Goal: Task Accomplishment & Management: Use online tool/utility

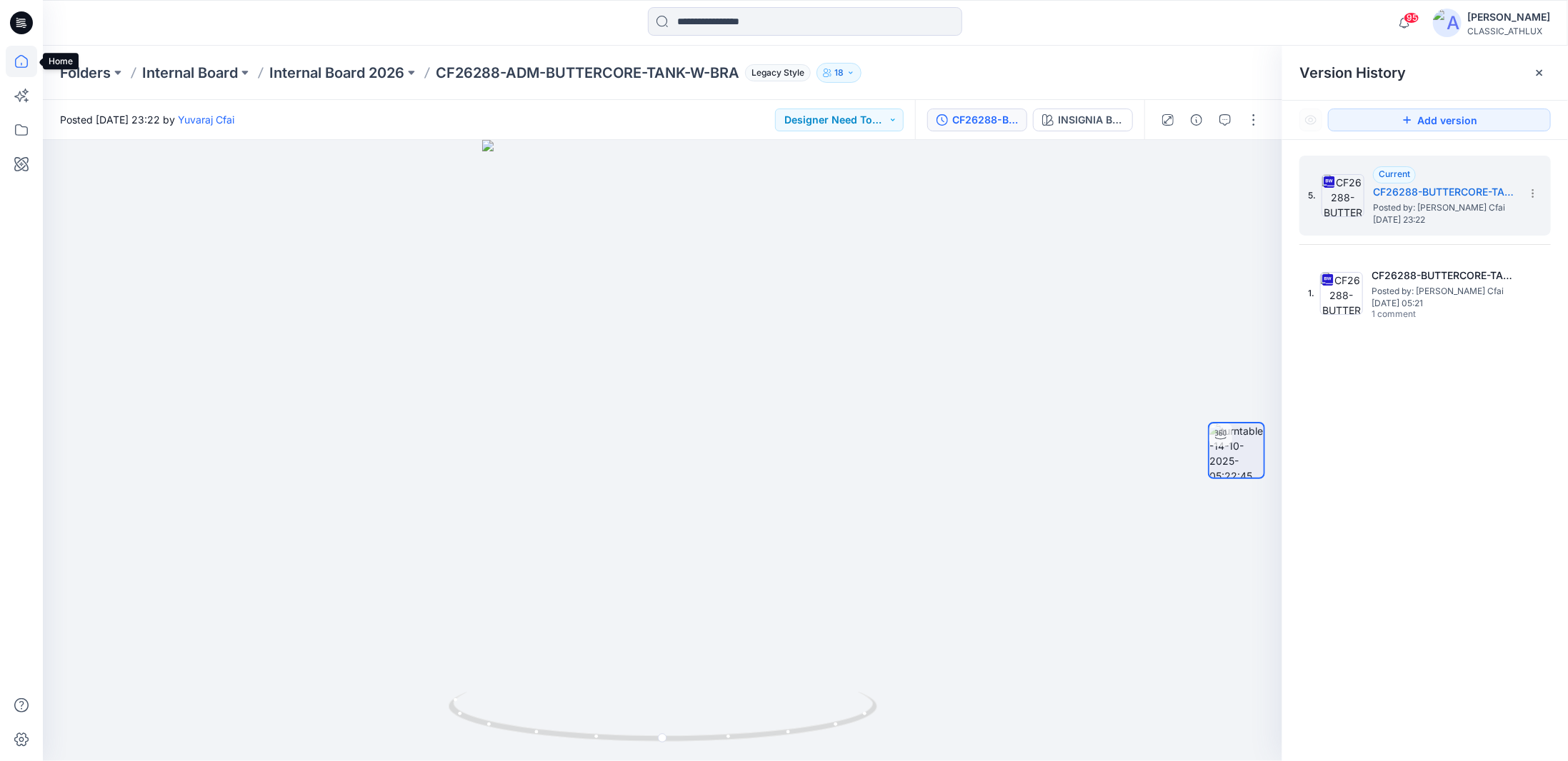
click at [23, 64] on icon at bounding box center [21, 61] width 31 height 31
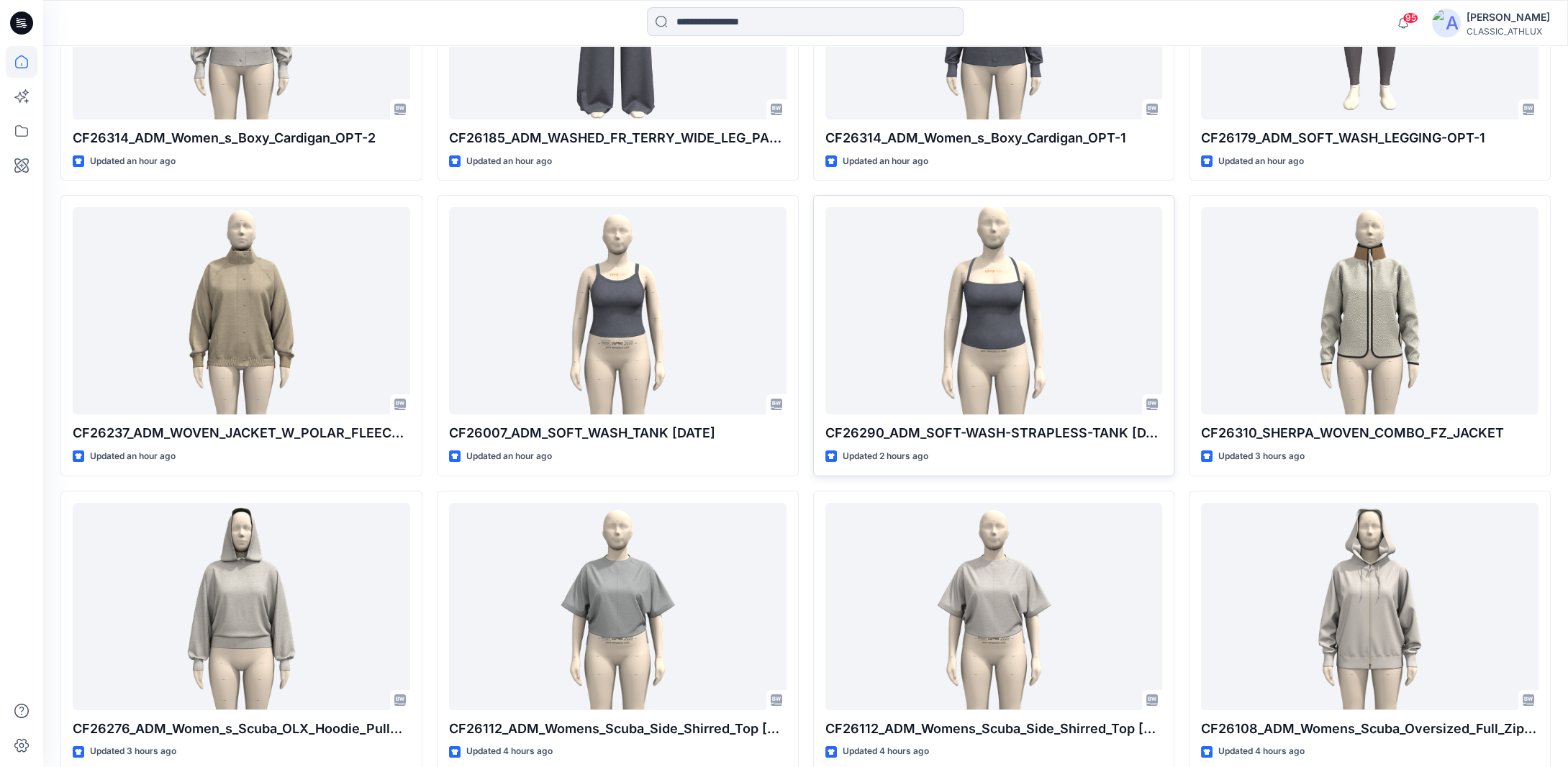
scroll to position [592, 0]
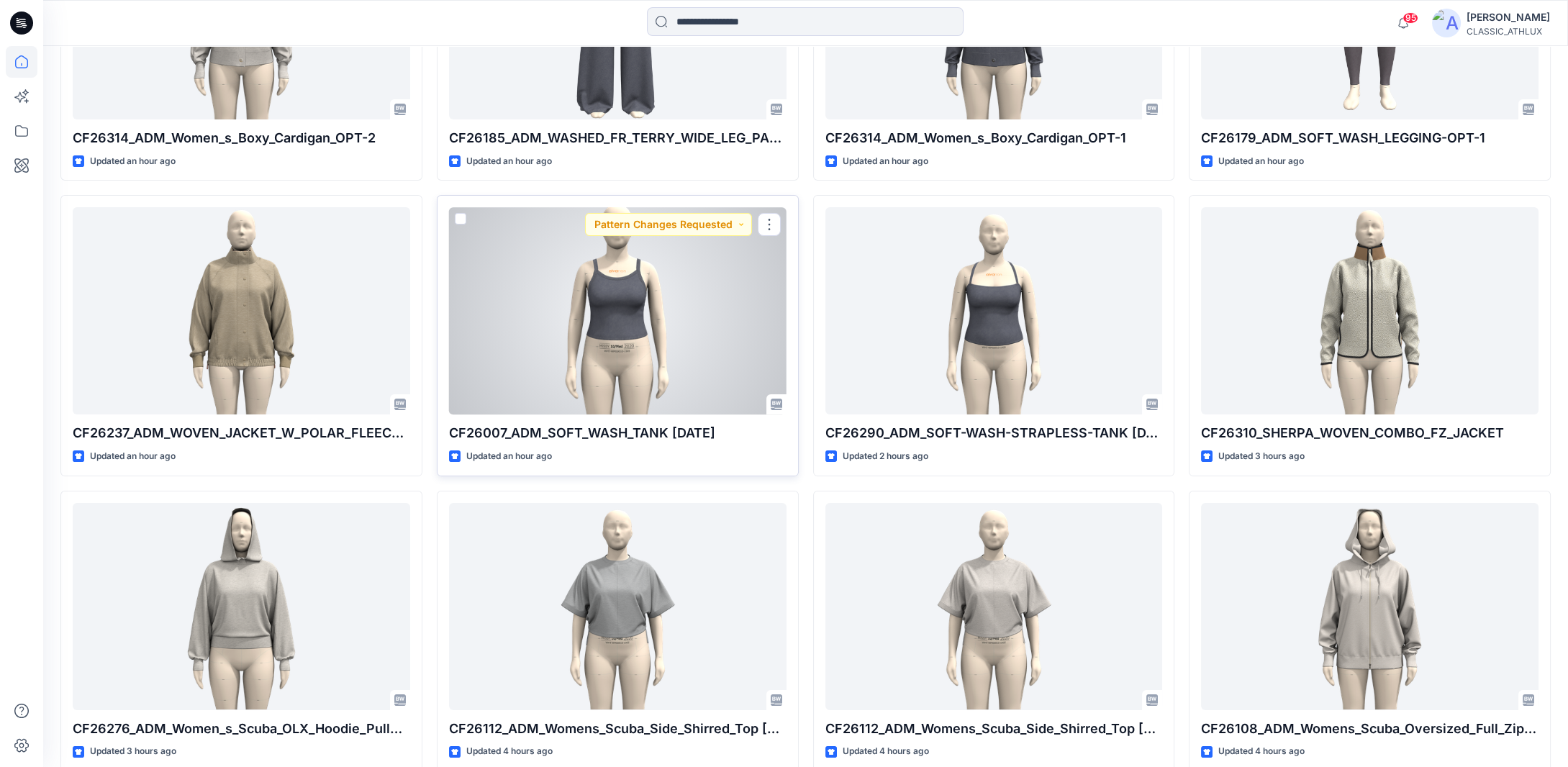
click at [646, 374] on div at bounding box center [617, 311] width 337 height 207
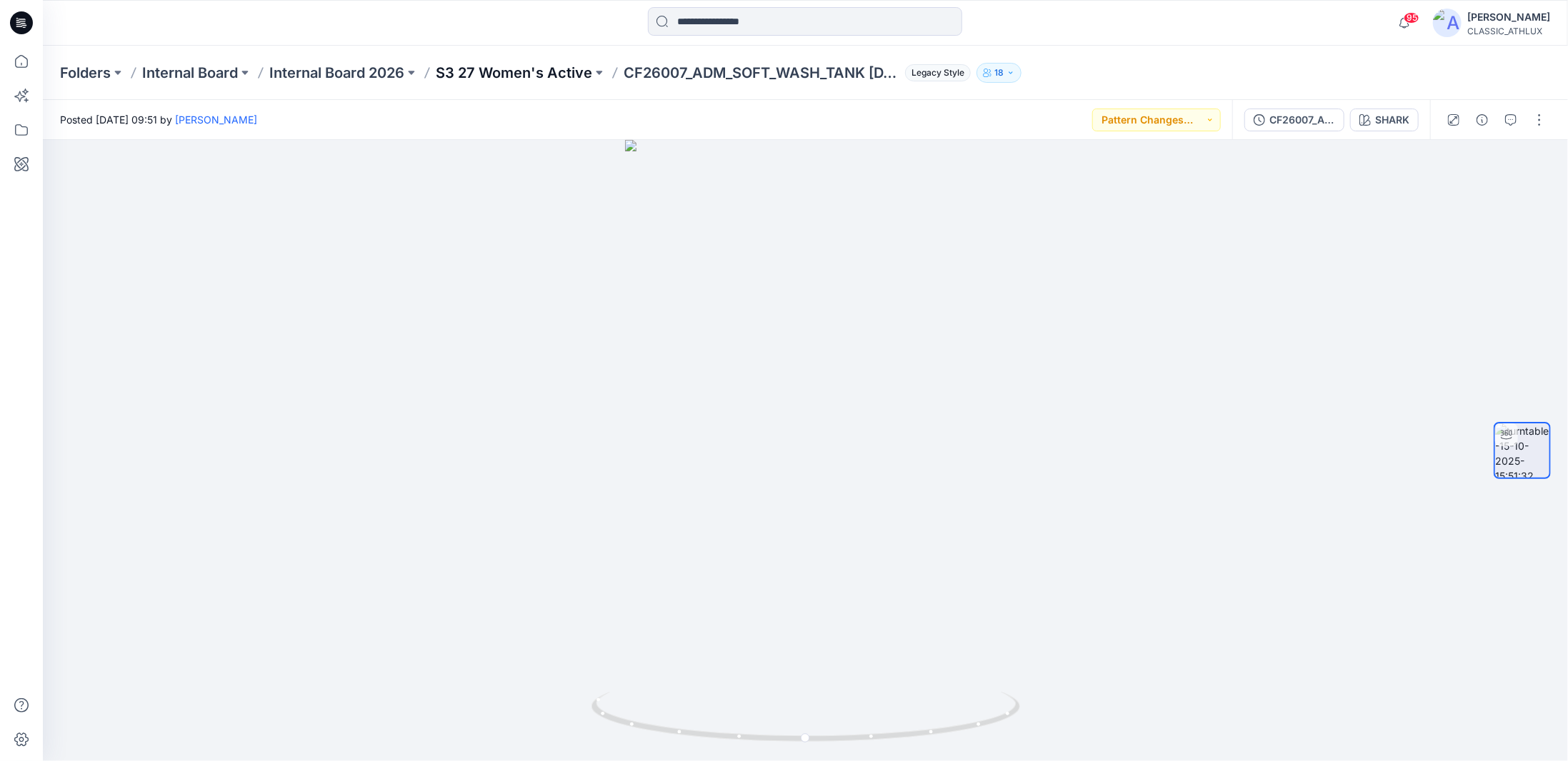
click at [496, 73] on p "S3 27 Women's Active" at bounding box center [514, 72] width 156 height 20
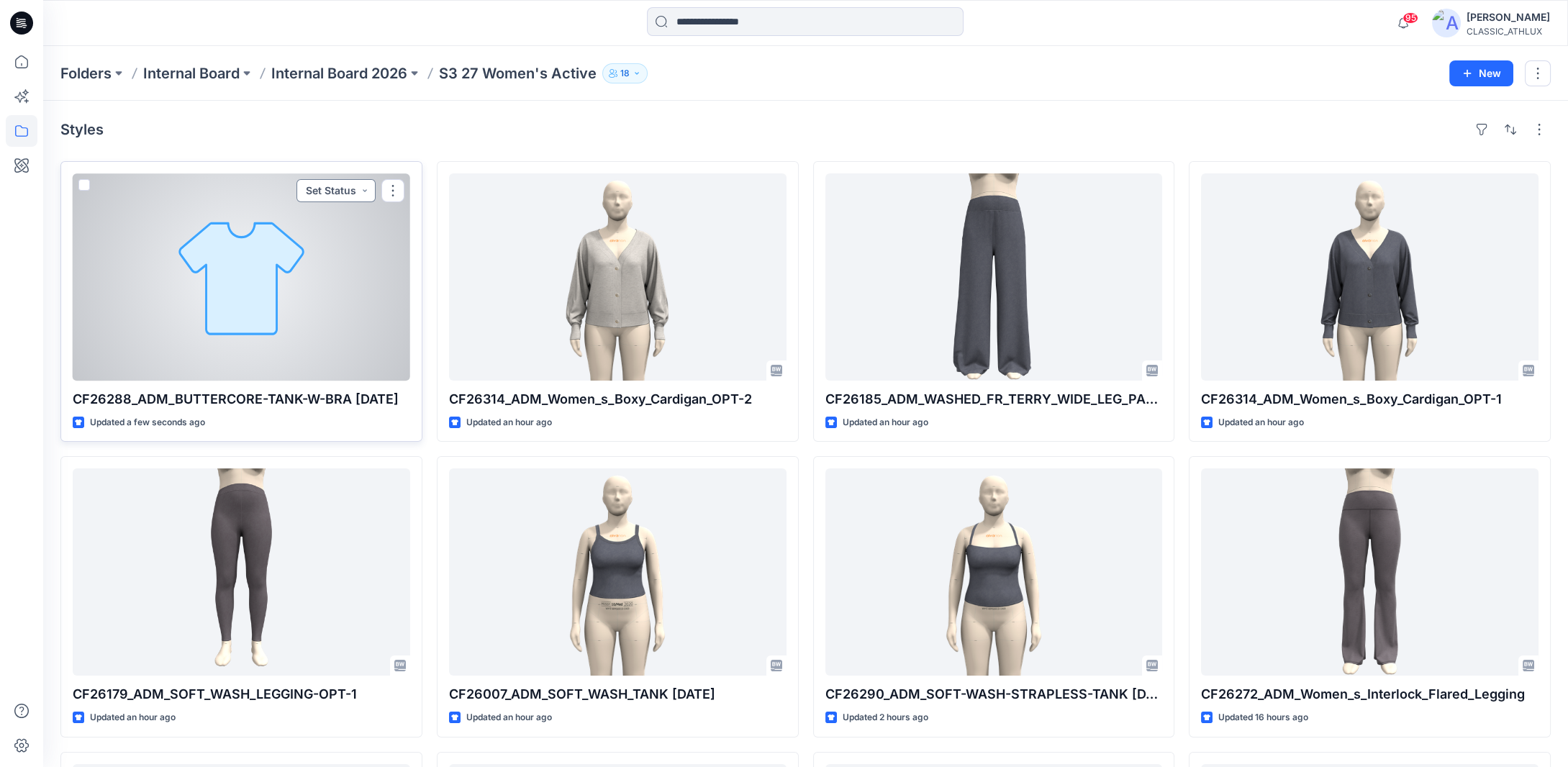
click at [348, 191] on button "Set Status" at bounding box center [336, 190] width 80 height 23
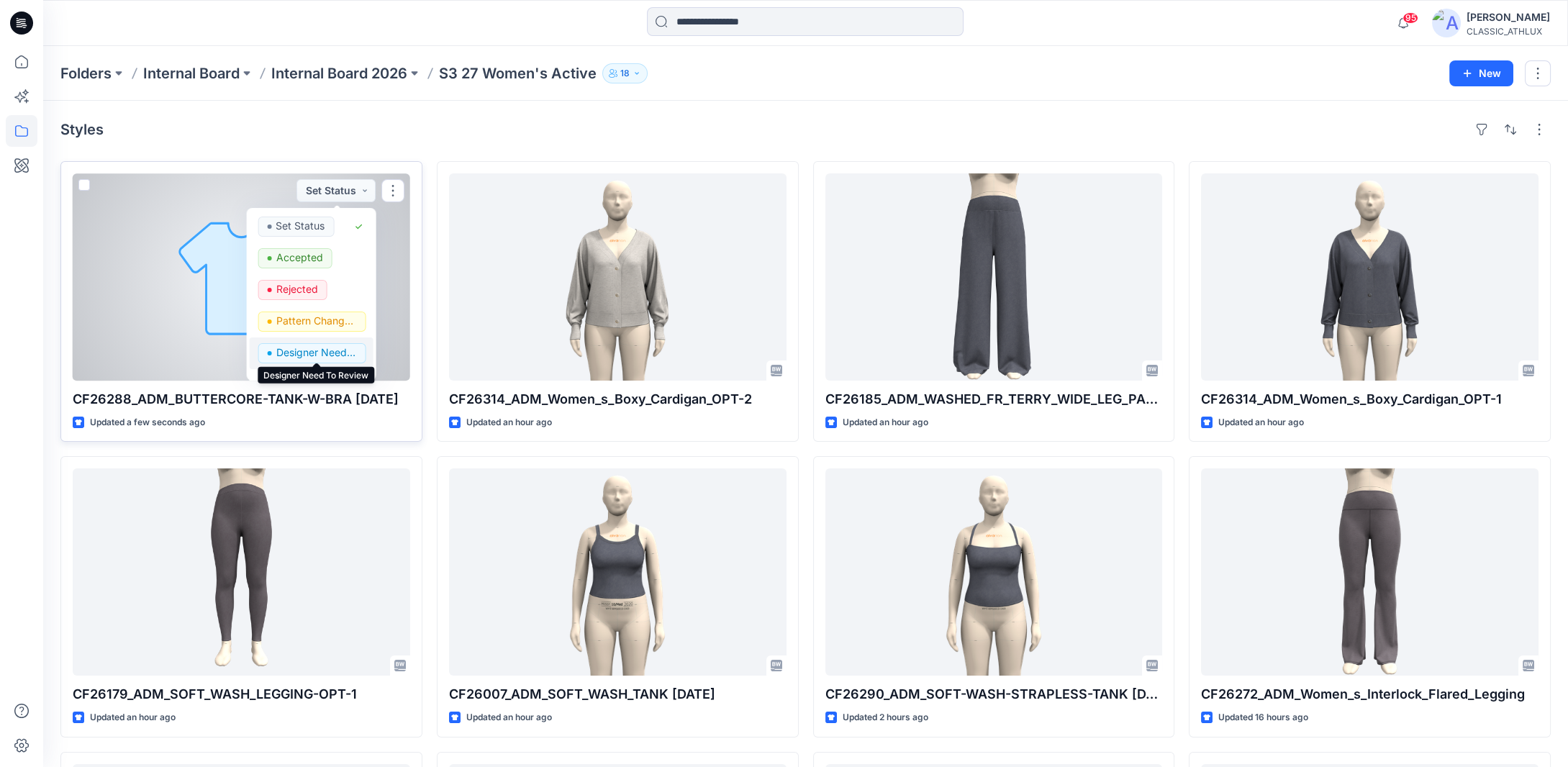
click at [328, 351] on p "Designer Need To Review" at bounding box center [316, 352] width 81 height 19
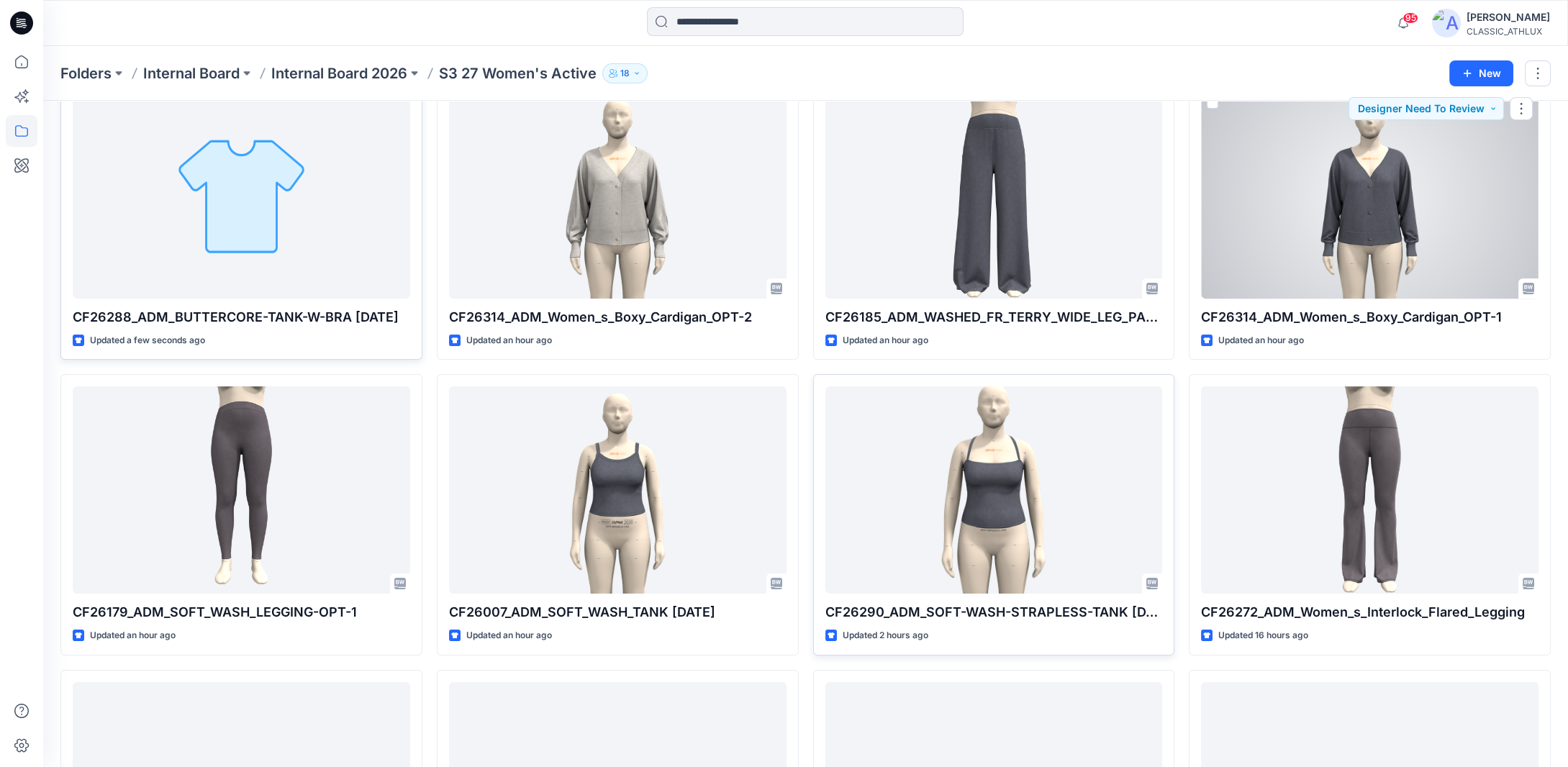
scroll to position [216, 0]
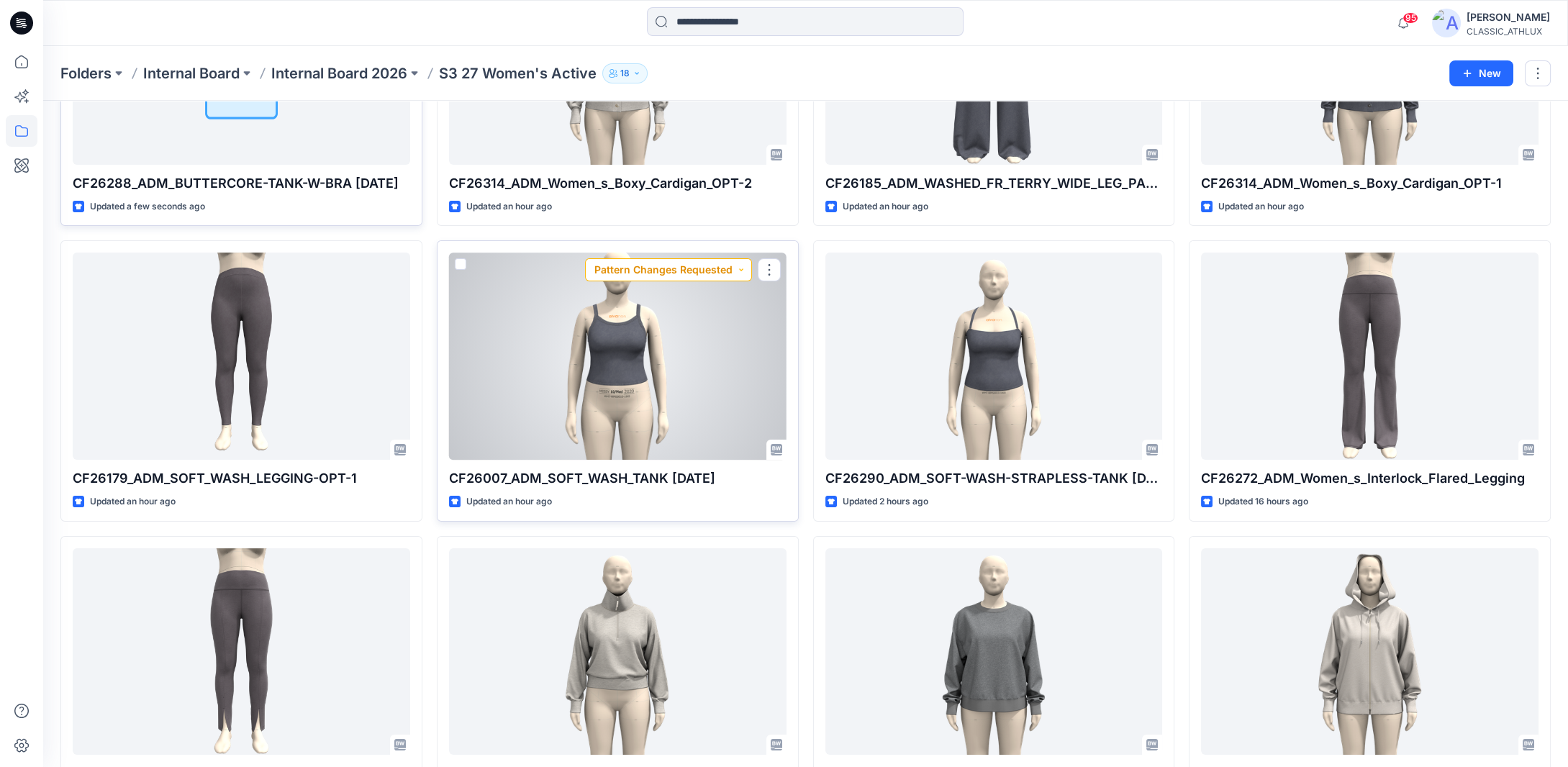
click at [740, 270] on button "Pattern Changes Requested" at bounding box center [668, 269] width 167 height 23
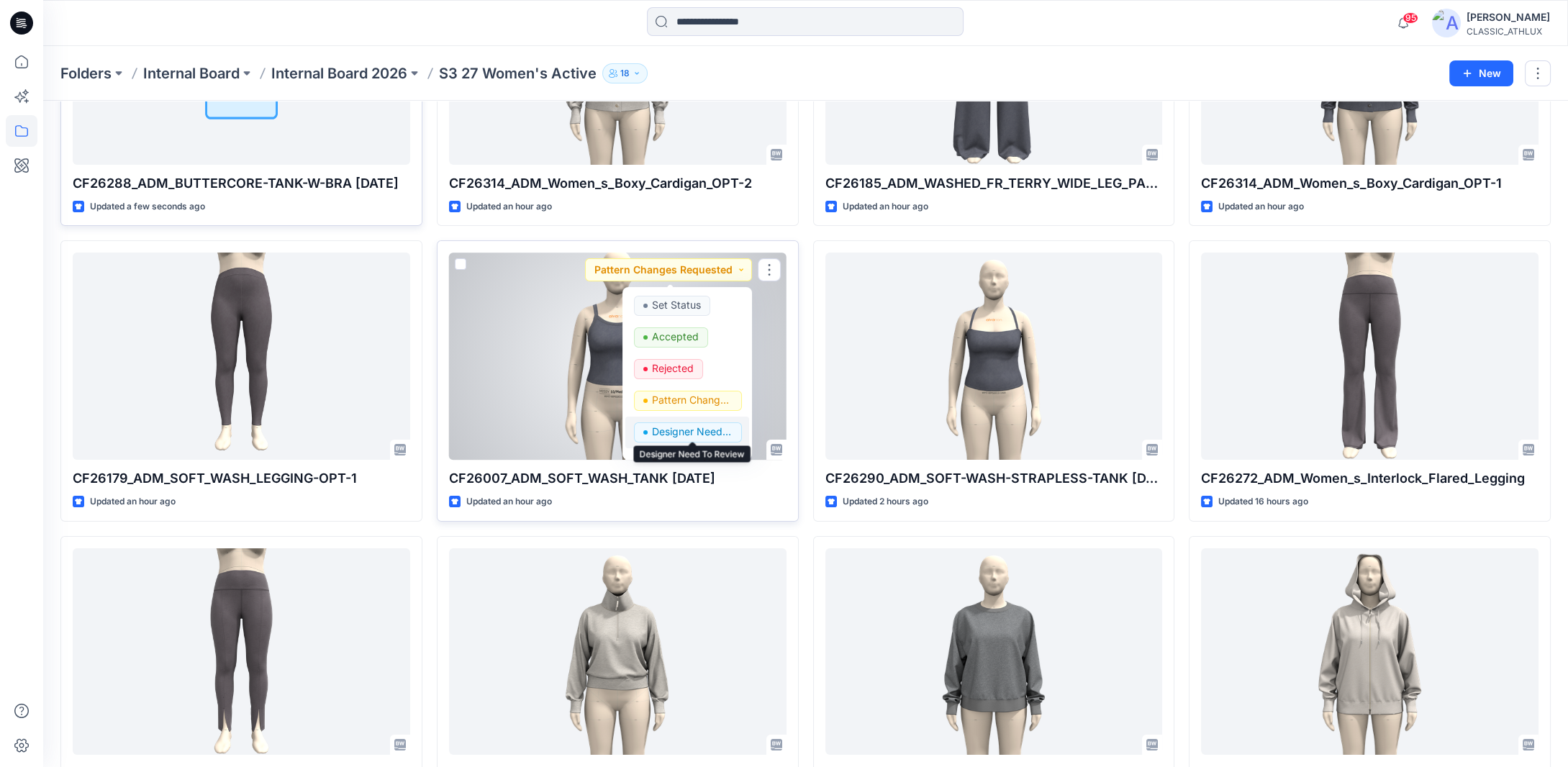
click at [667, 429] on p "Designer Need To Review" at bounding box center [692, 432] width 81 height 19
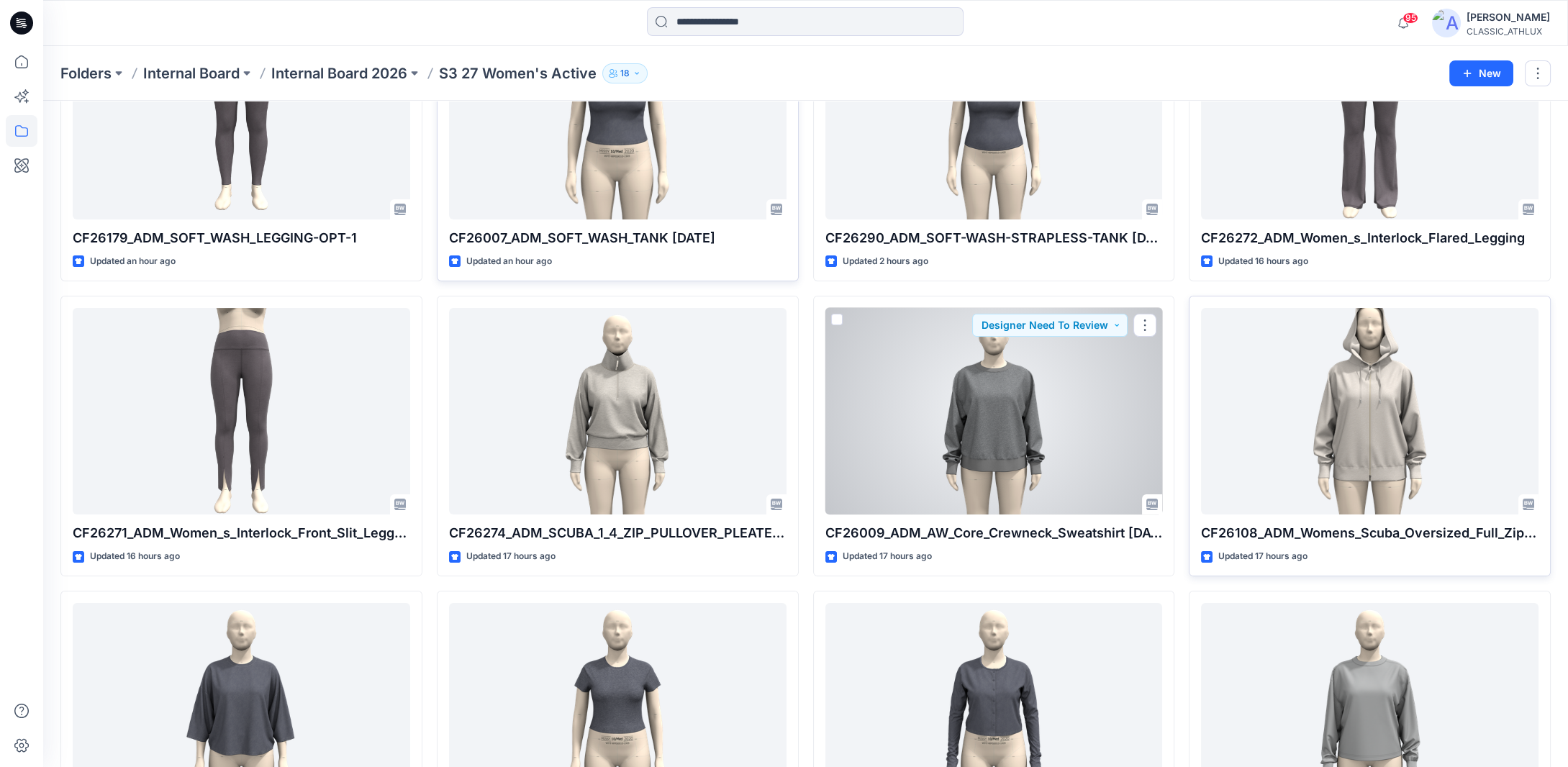
scroll to position [549, 0]
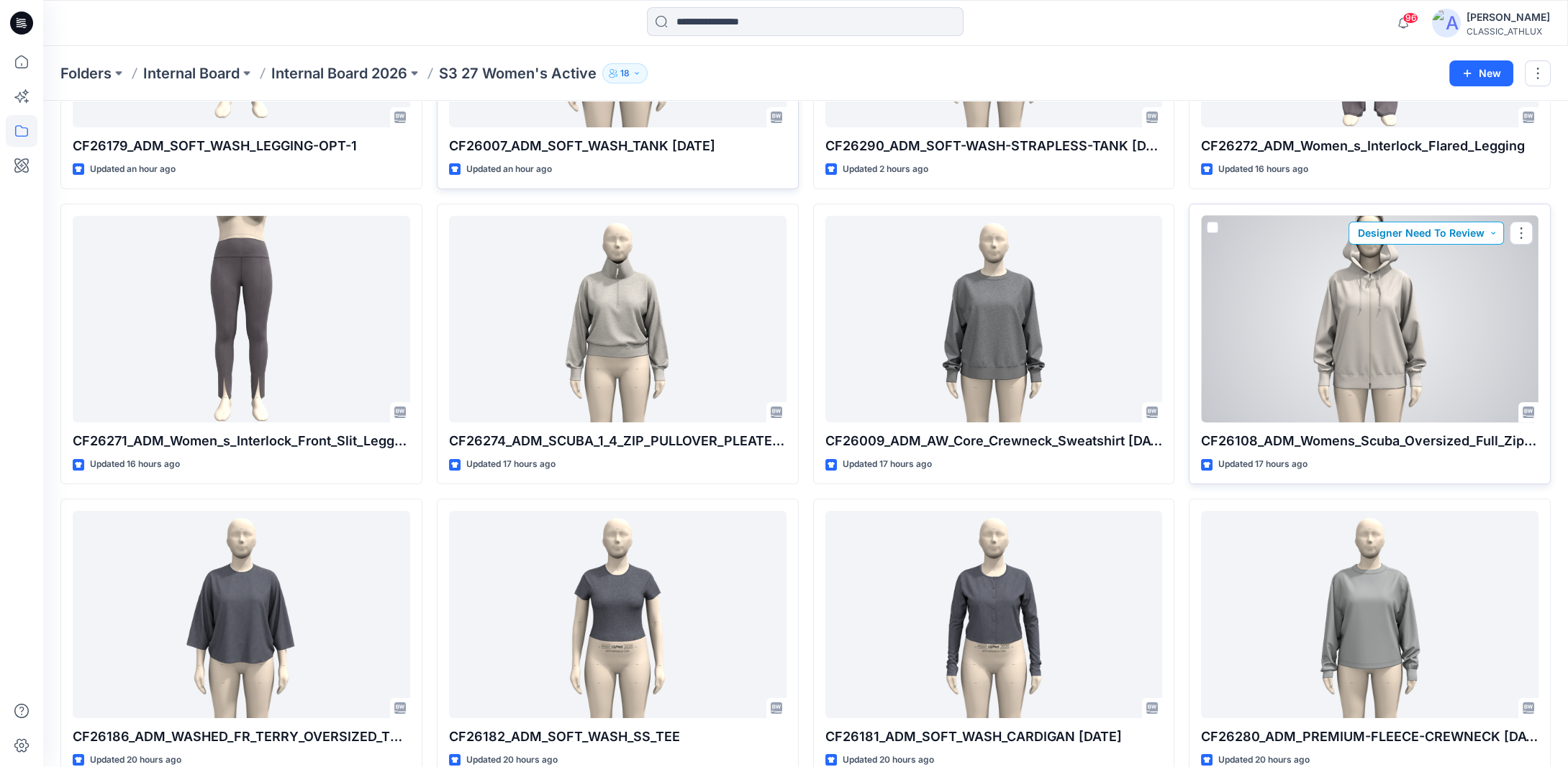
click at [1492, 227] on button "Designer Need To Review" at bounding box center [1426, 232] width 155 height 23
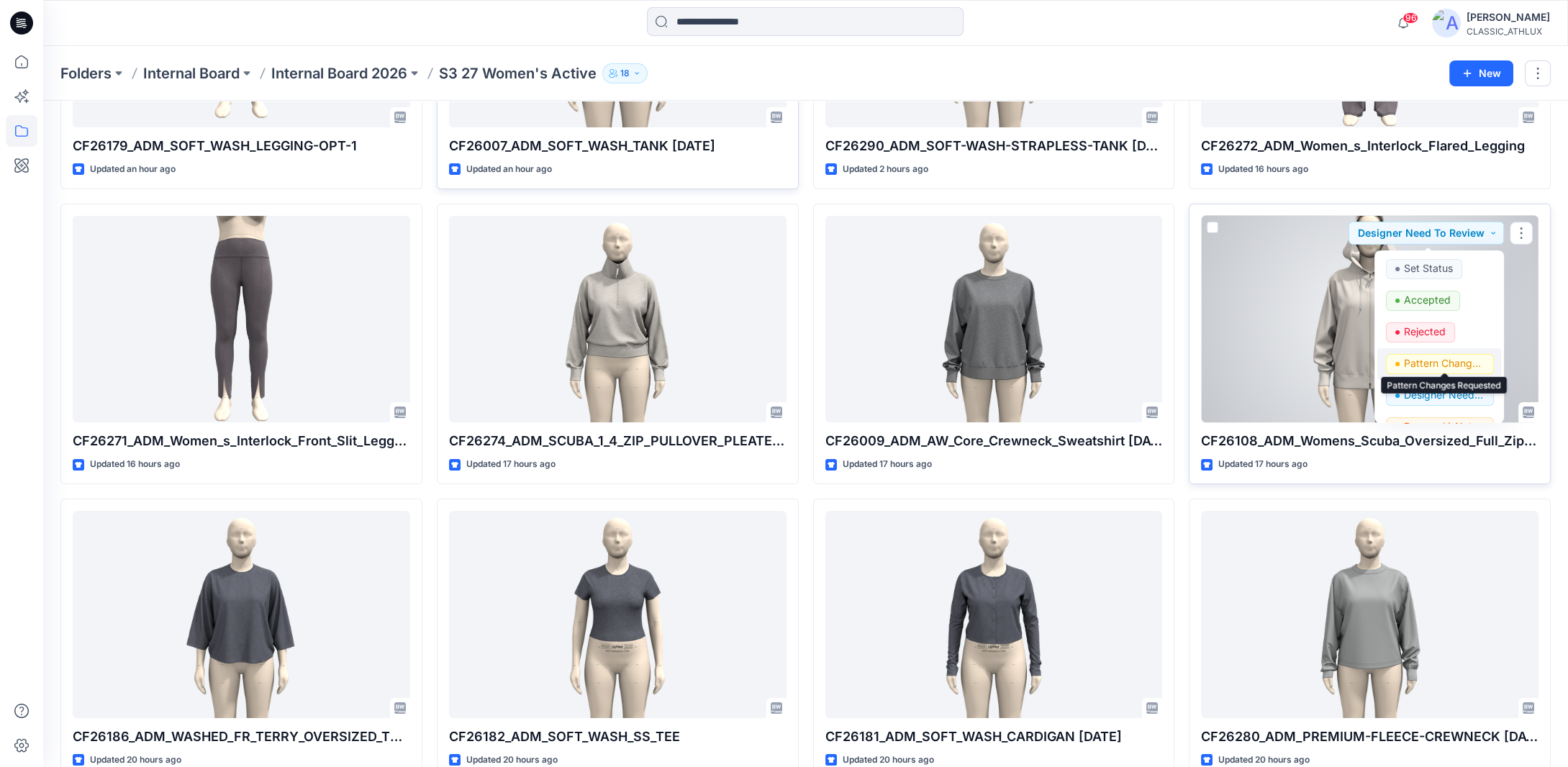
click at [1415, 362] on p "Pattern Changes Requested" at bounding box center [1444, 363] width 81 height 19
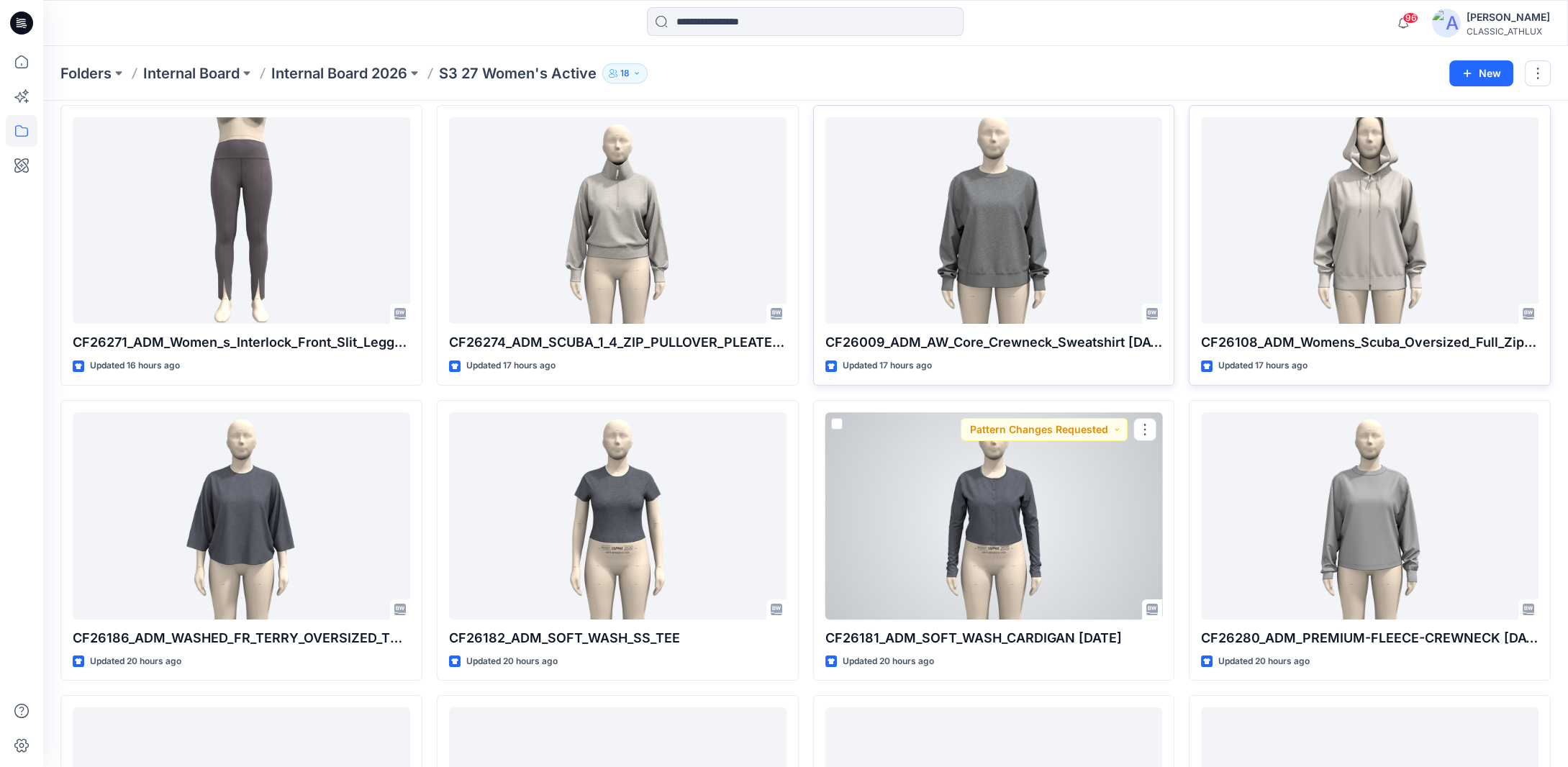
scroll to position [598, 0]
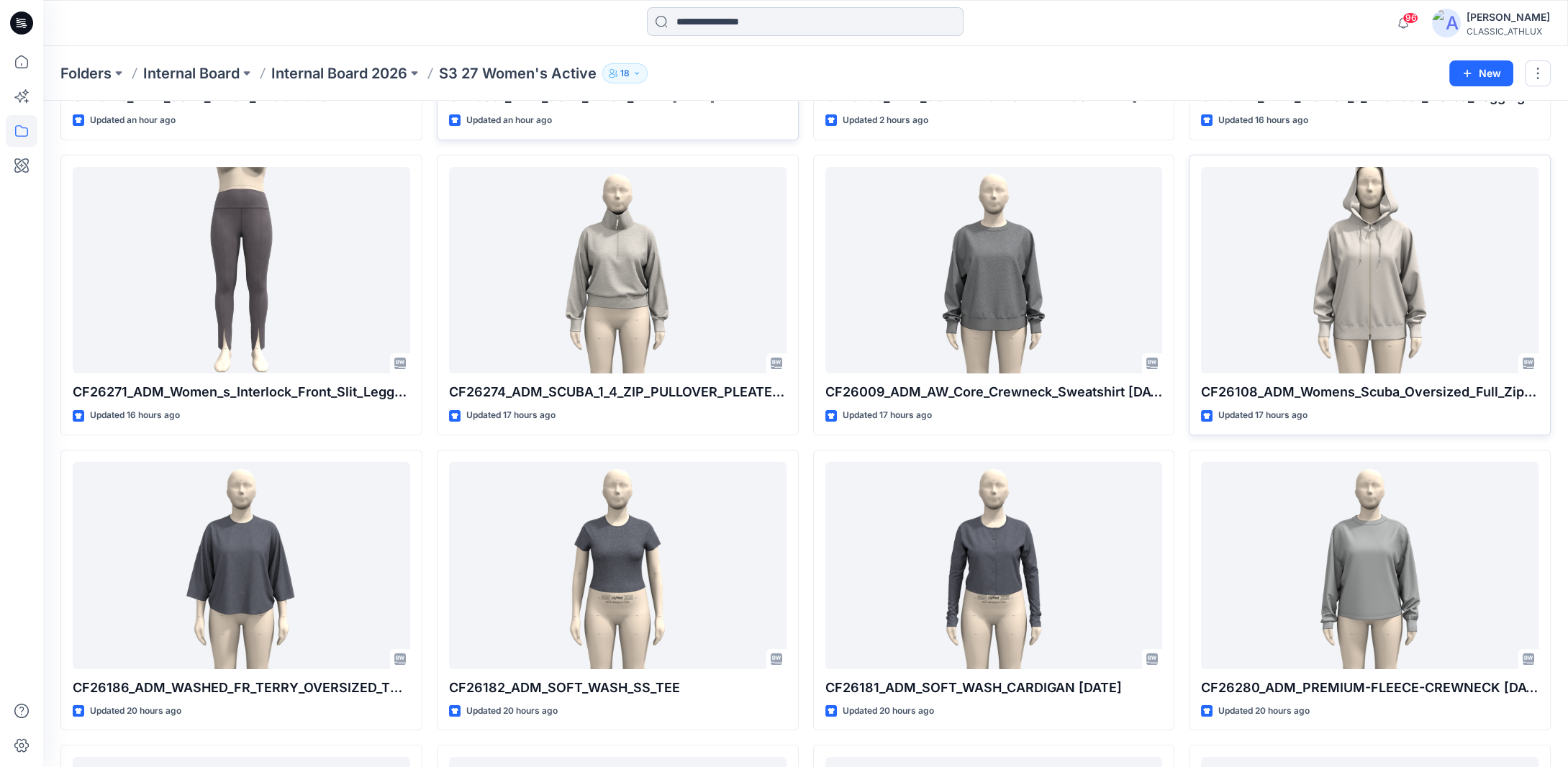
click at [691, 18] on input at bounding box center [805, 21] width 317 height 29
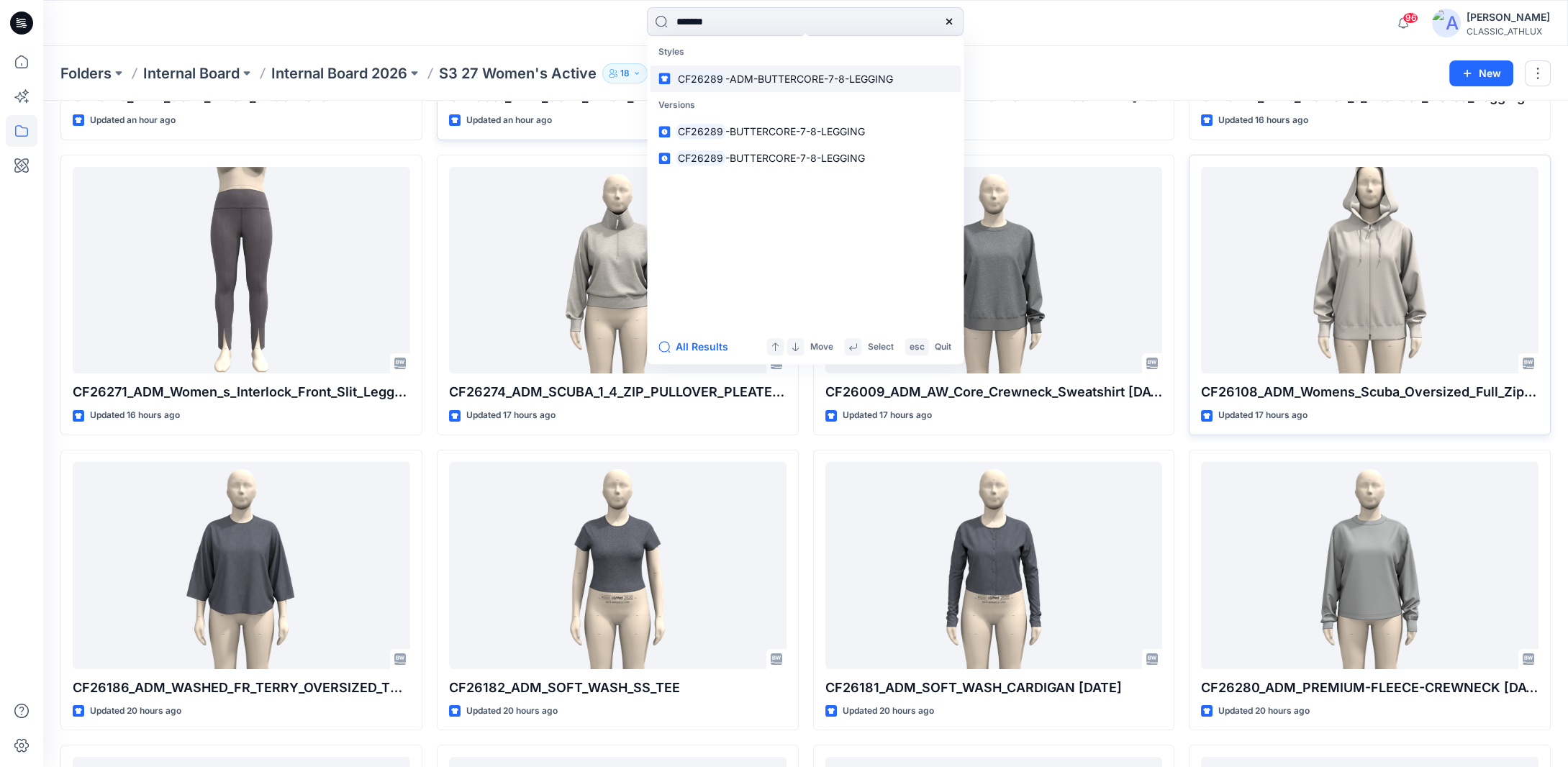
type input "*******"
click at [777, 79] on span "-ADM-BUTTERCORE-7-8-LEGGING" at bounding box center [809, 79] width 168 height 12
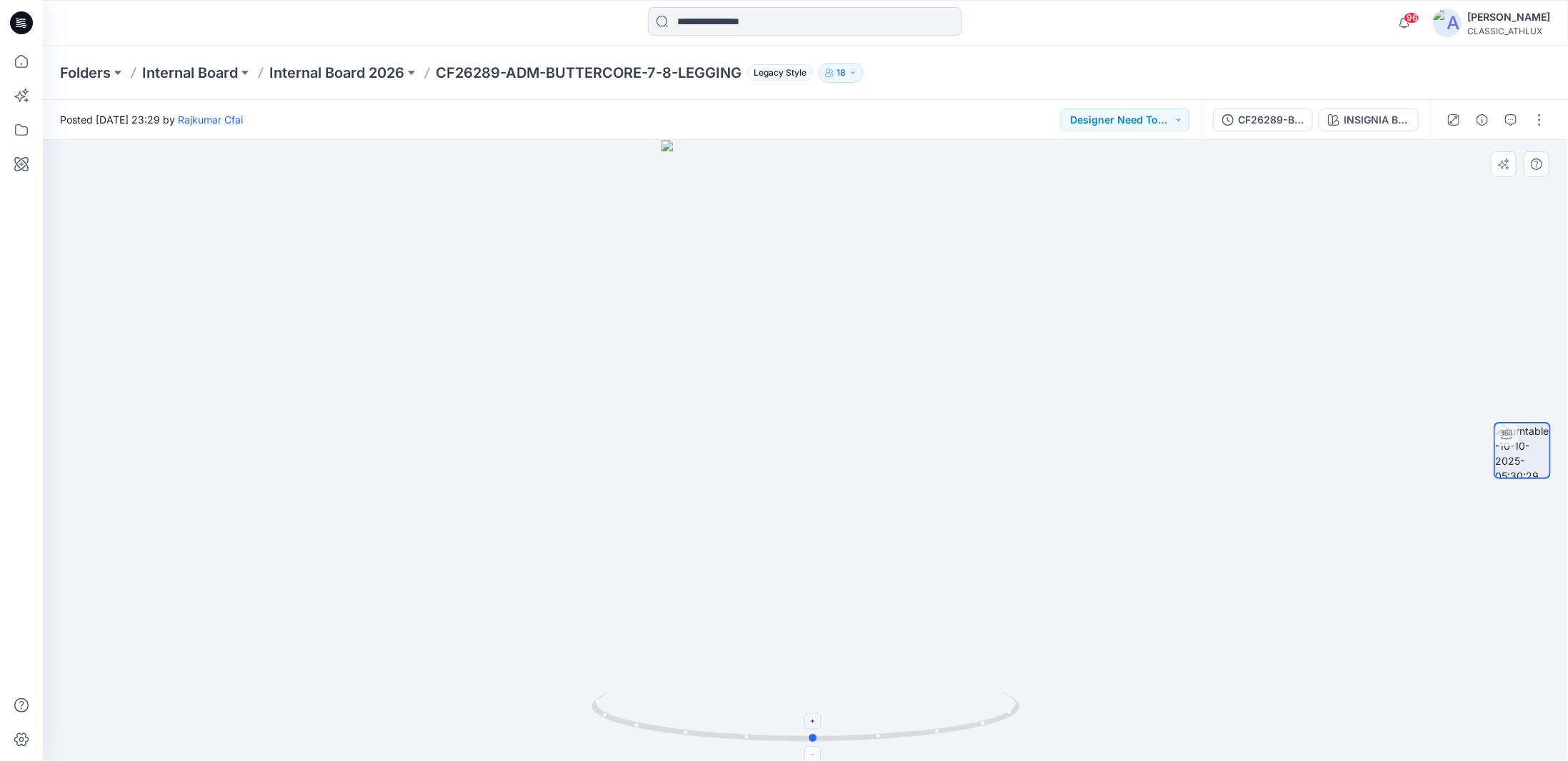
drag, startPoint x: 951, startPoint y: 728, endPoint x: 973, endPoint y: 715, distance: 25.6
click at [973, 715] on icon at bounding box center [807, 718] width 432 height 54
click at [1271, 124] on div "CF26289-BUTTERCORE-7-8-LEGGING" at bounding box center [1270, 120] width 65 height 16
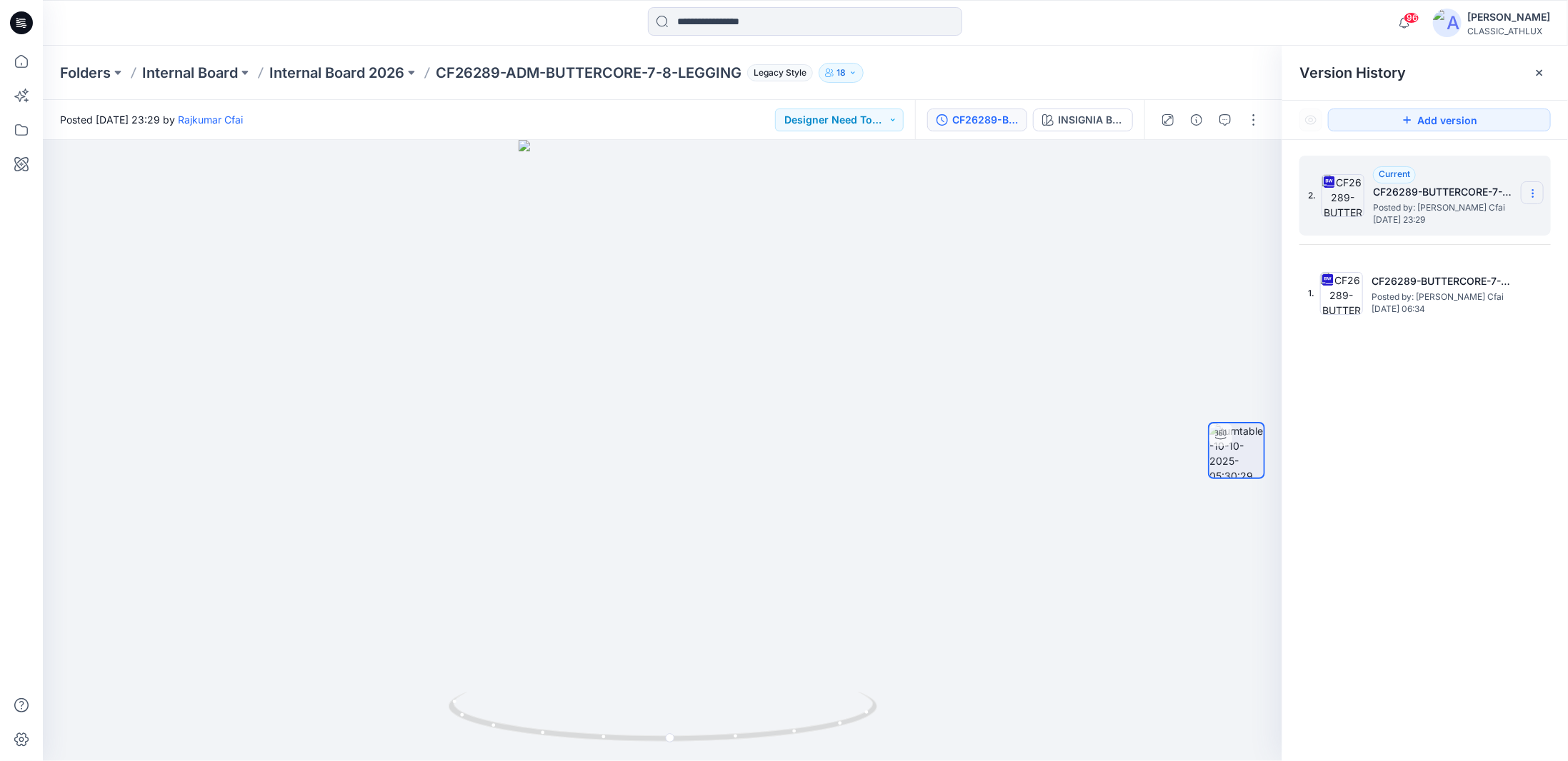
click at [1531, 193] on icon at bounding box center [1533, 194] width 12 height 12
click at [1457, 222] on span "Download Source BW File" at bounding box center [1460, 221] width 120 height 18
drag, startPoint x: 975, startPoint y: 369, endPoint x: 949, endPoint y: 346, distance: 34.7
click at [974, 365] on div at bounding box center [663, 450] width 1239 height 621
click at [706, 15] on input at bounding box center [805, 20] width 314 height 28
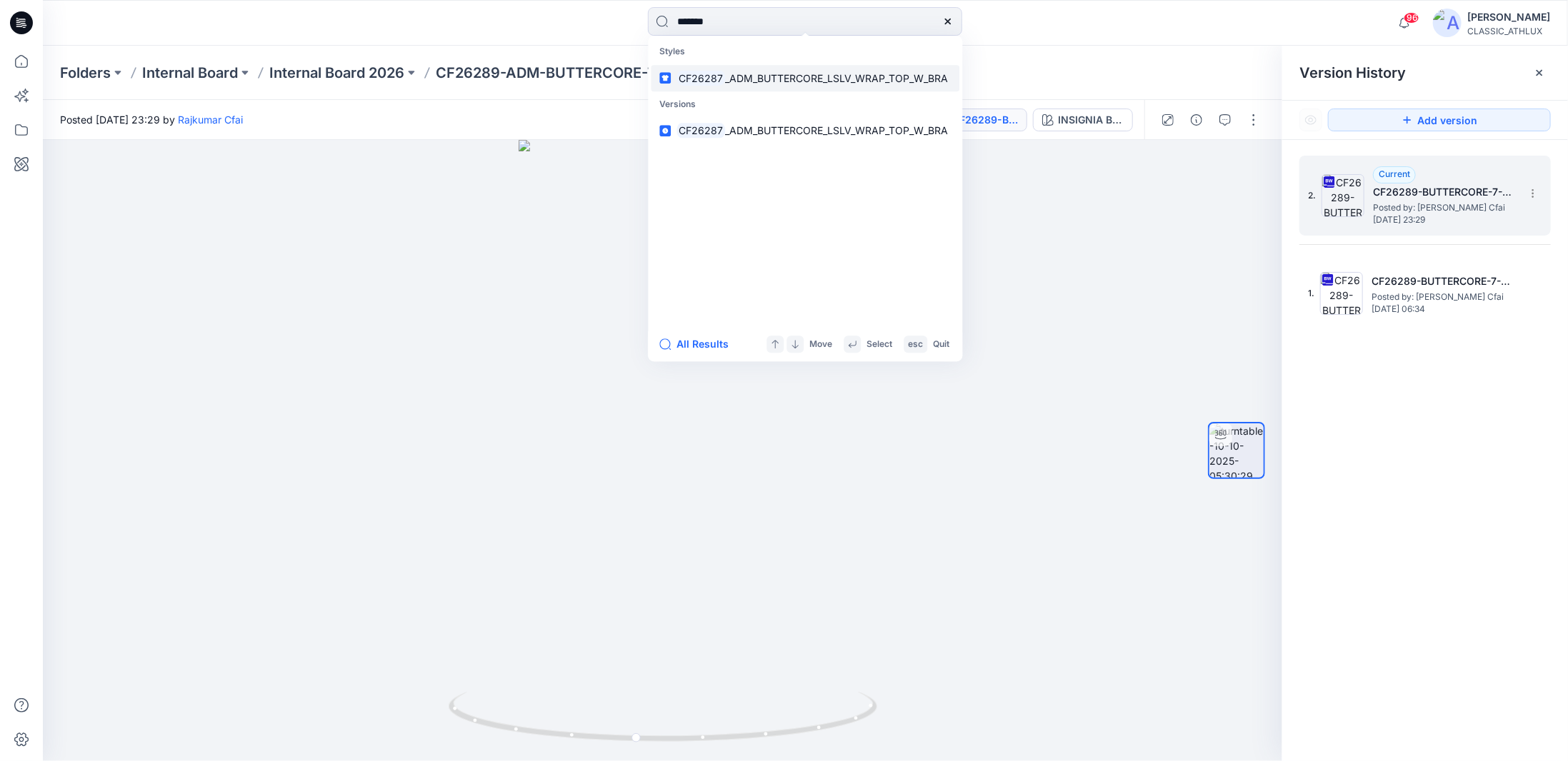
type input "*******"
click at [798, 72] on span "_ADM_BUTTERCORE_LSLV_WRAP_TOP_W_BRA" at bounding box center [836, 78] width 222 height 12
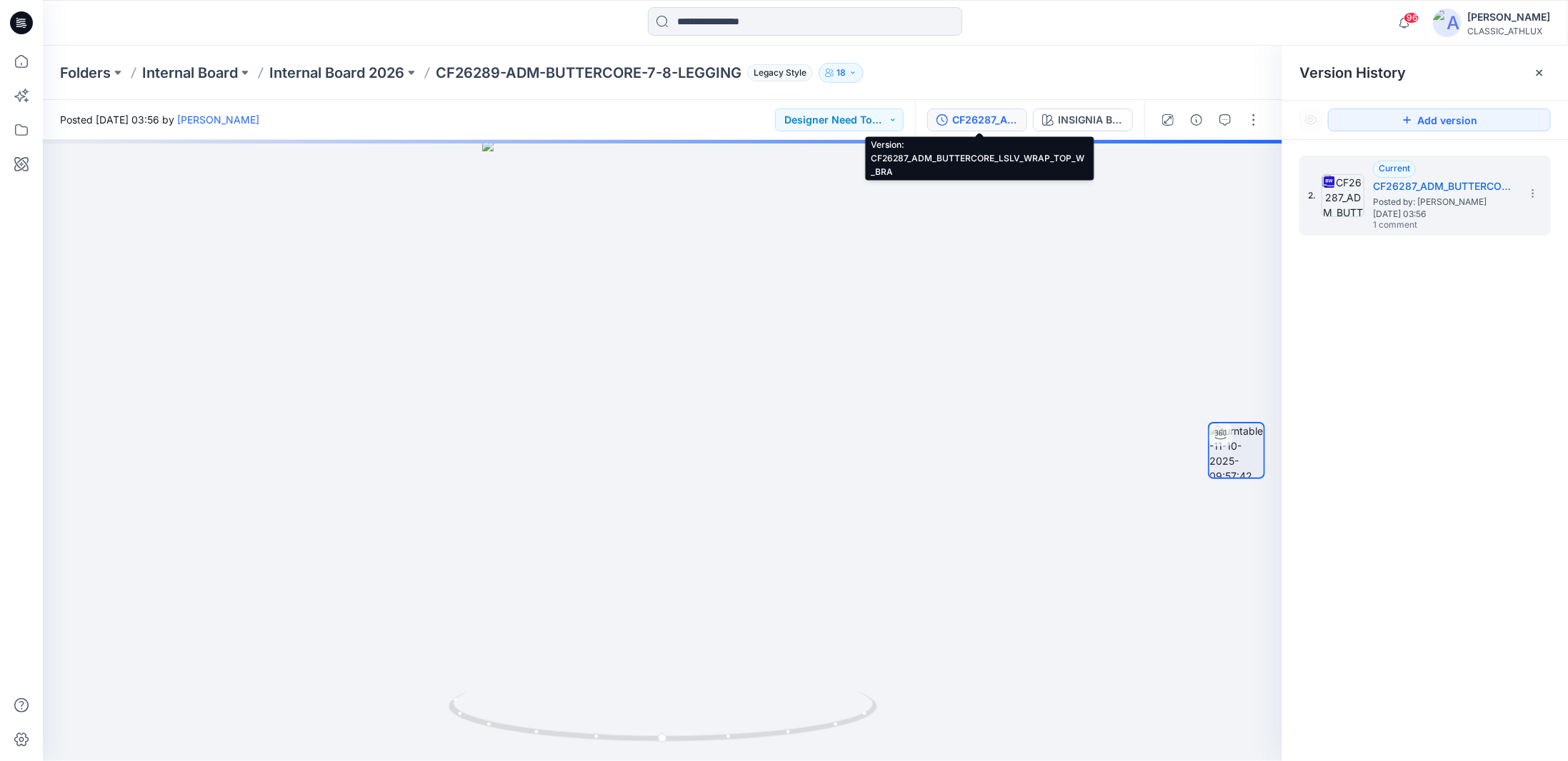
click at [994, 116] on div "CF26287_ADM_BUTTERCORE_LSLV_WRAP_TOP_W_BRA" at bounding box center [985, 120] width 65 height 16
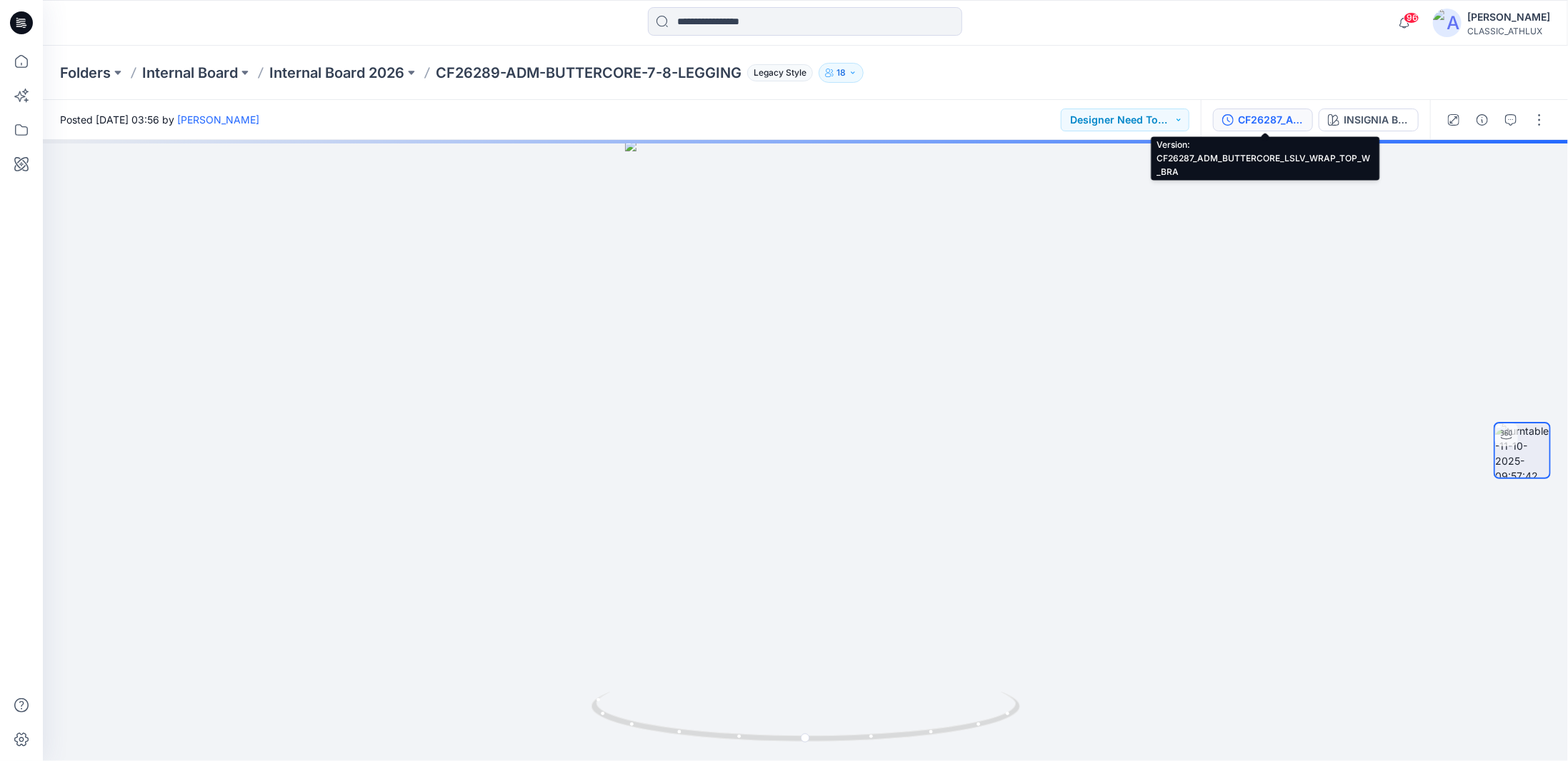
click at [1266, 113] on div "CF26287_ADM_BUTTERCORE_LSLV_WRAP_TOP_W_BRA" at bounding box center [1270, 120] width 65 height 16
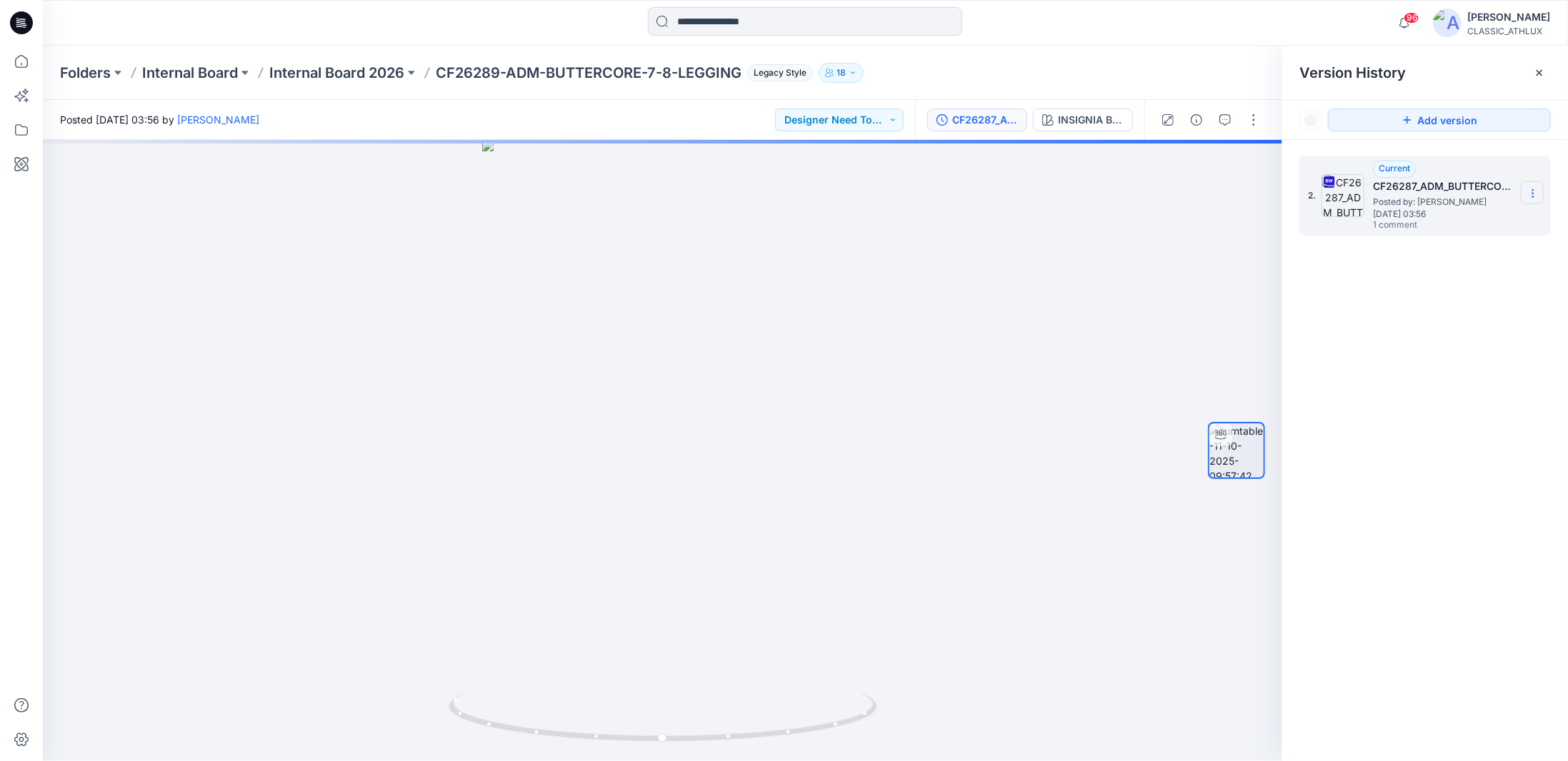
click at [1531, 193] on icon at bounding box center [1533, 194] width 12 height 12
click at [1498, 228] on span "Download Source BW File" at bounding box center [1460, 221] width 120 height 18
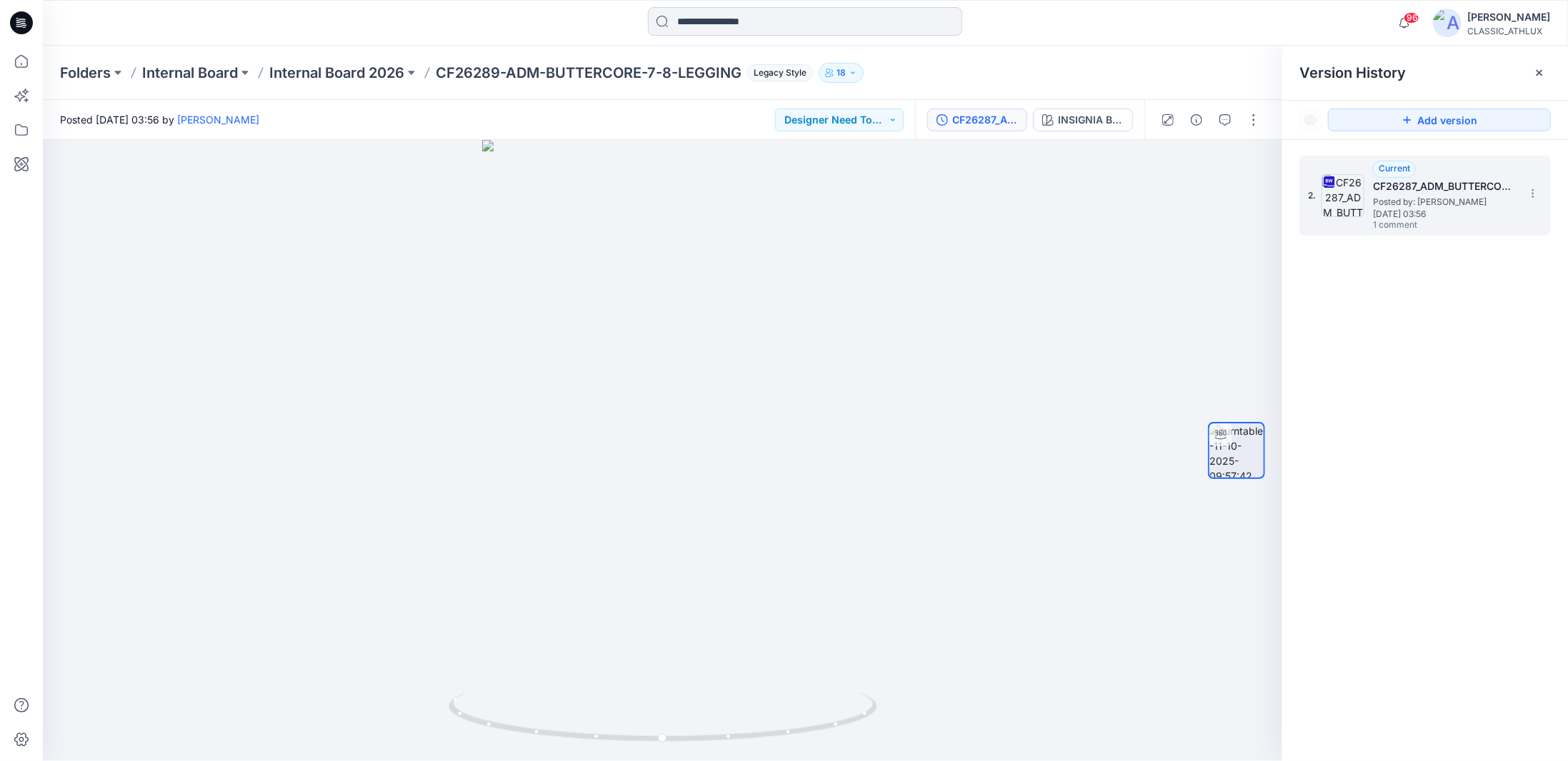
click at [695, 23] on input at bounding box center [805, 20] width 314 height 28
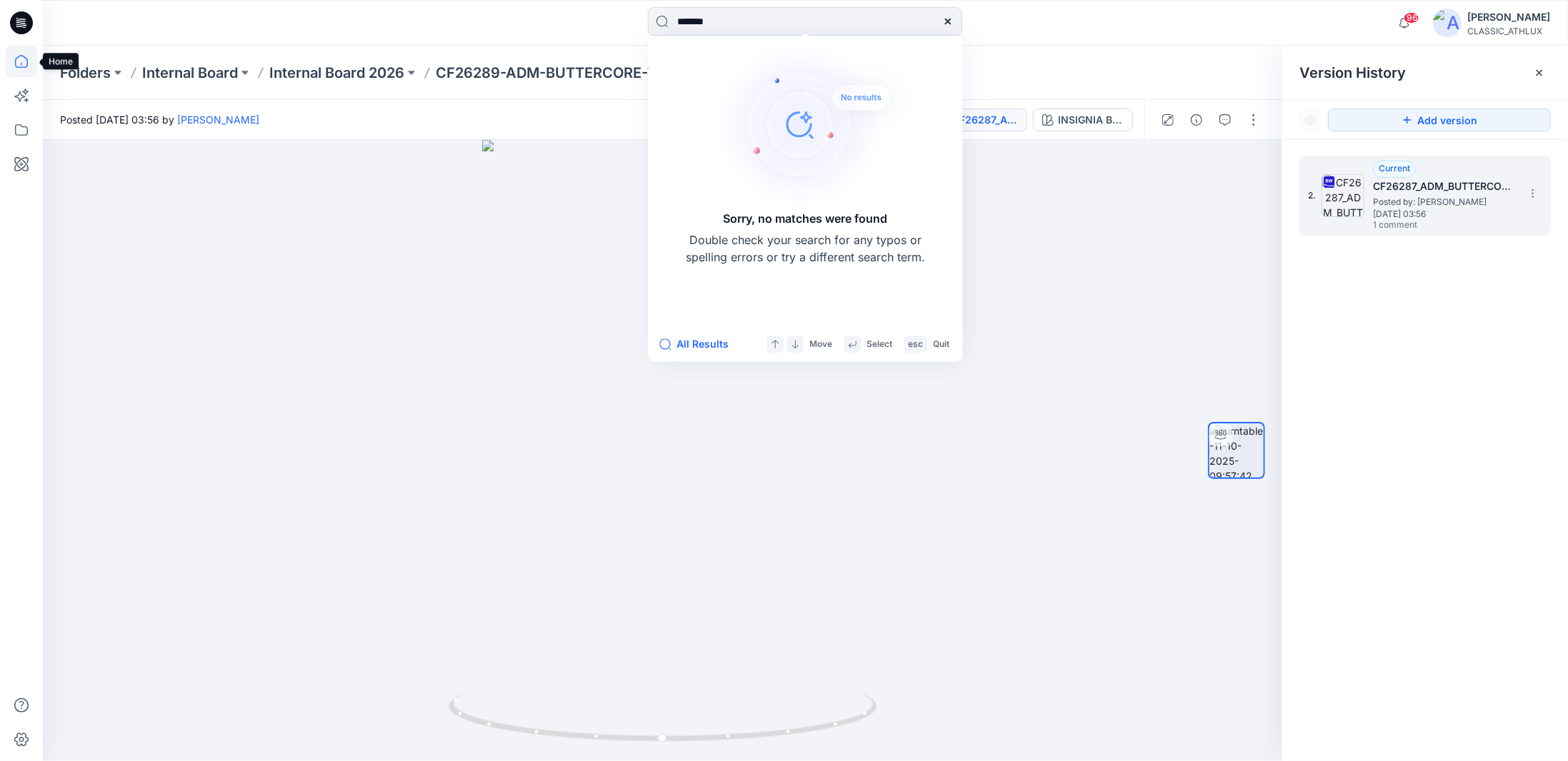
type input "*******"
click at [20, 60] on icon at bounding box center [21, 61] width 31 height 31
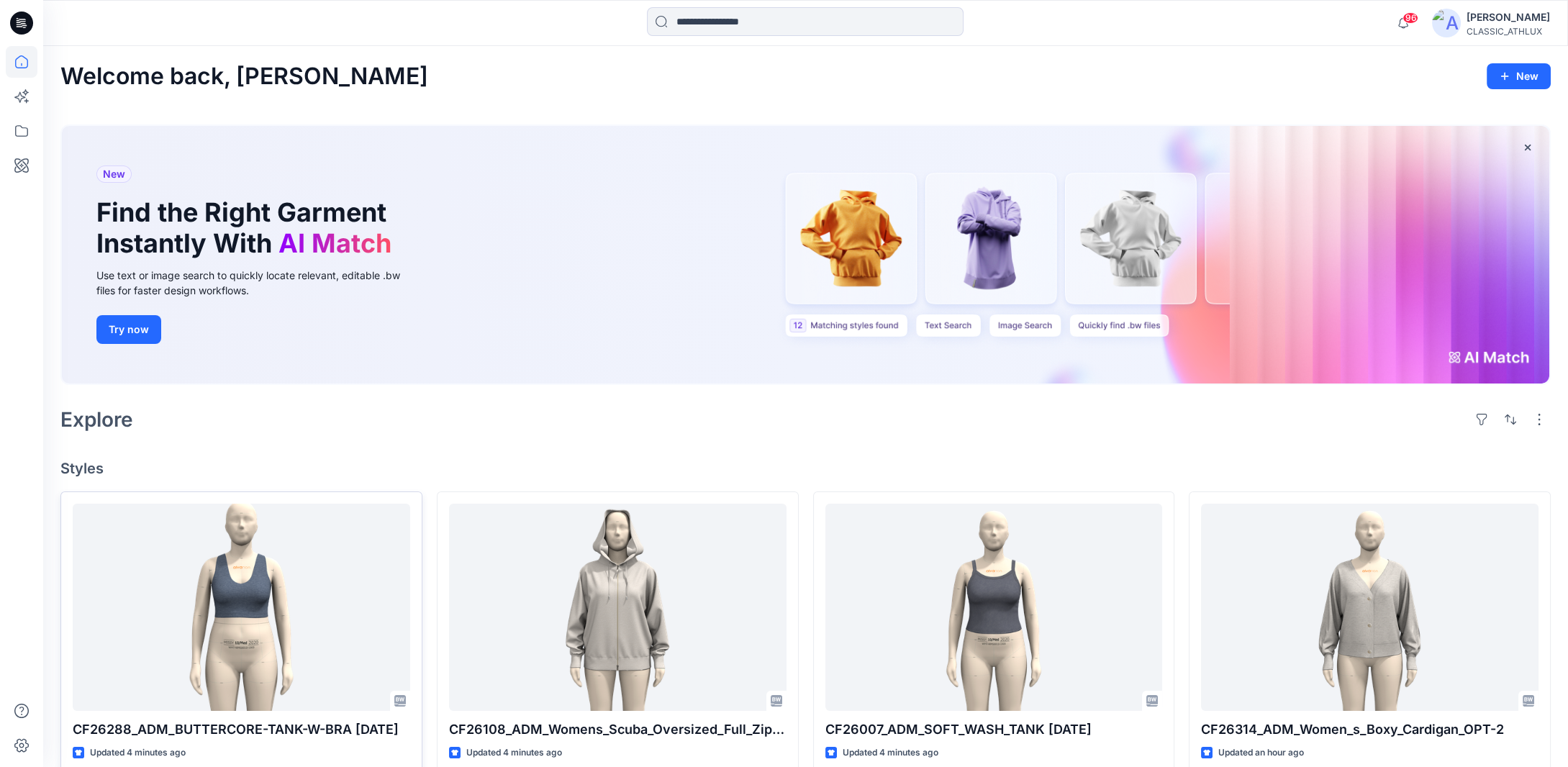
scroll to position [72, 0]
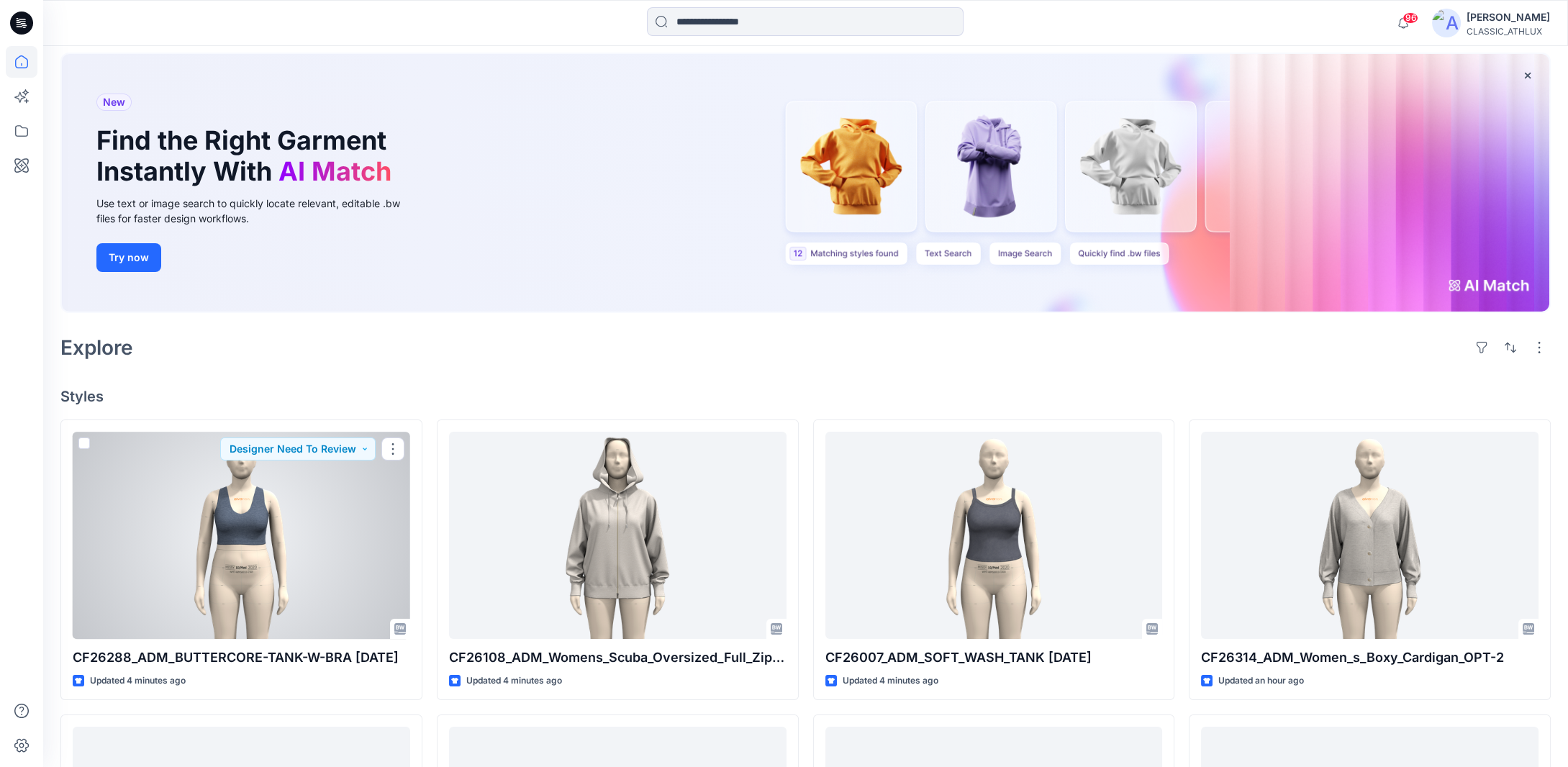
drag, startPoint x: 316, startPoint y: 519, endPoint x: 326, endPoint y: 509, distance: 14.1
click at [316, 518] on div at bounding box center [241, 535] width 337 height 207
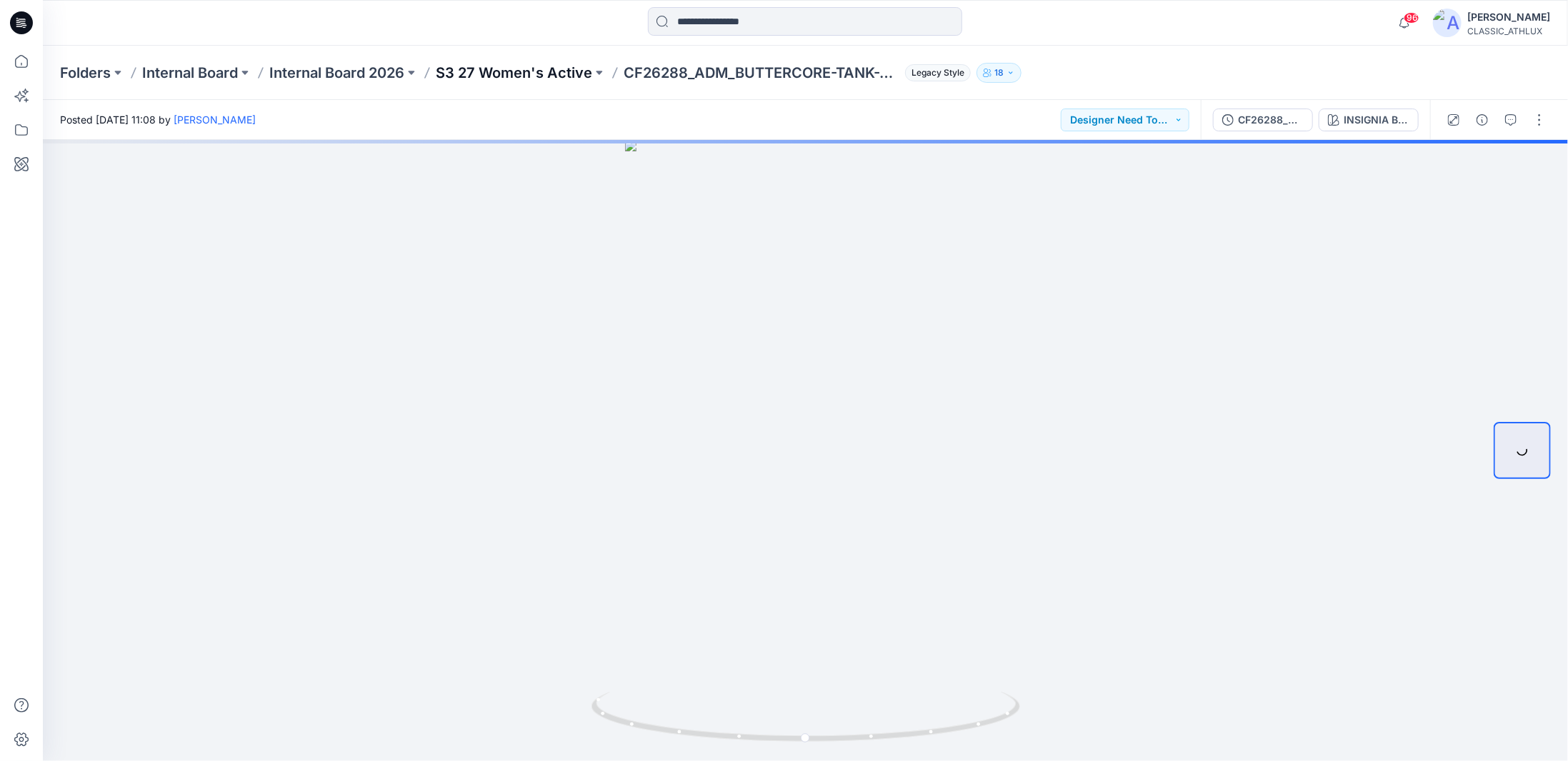
click at [553, 74] on p "S3 27 Women's Active" at bounding box center [514, 72] width 156 height 20
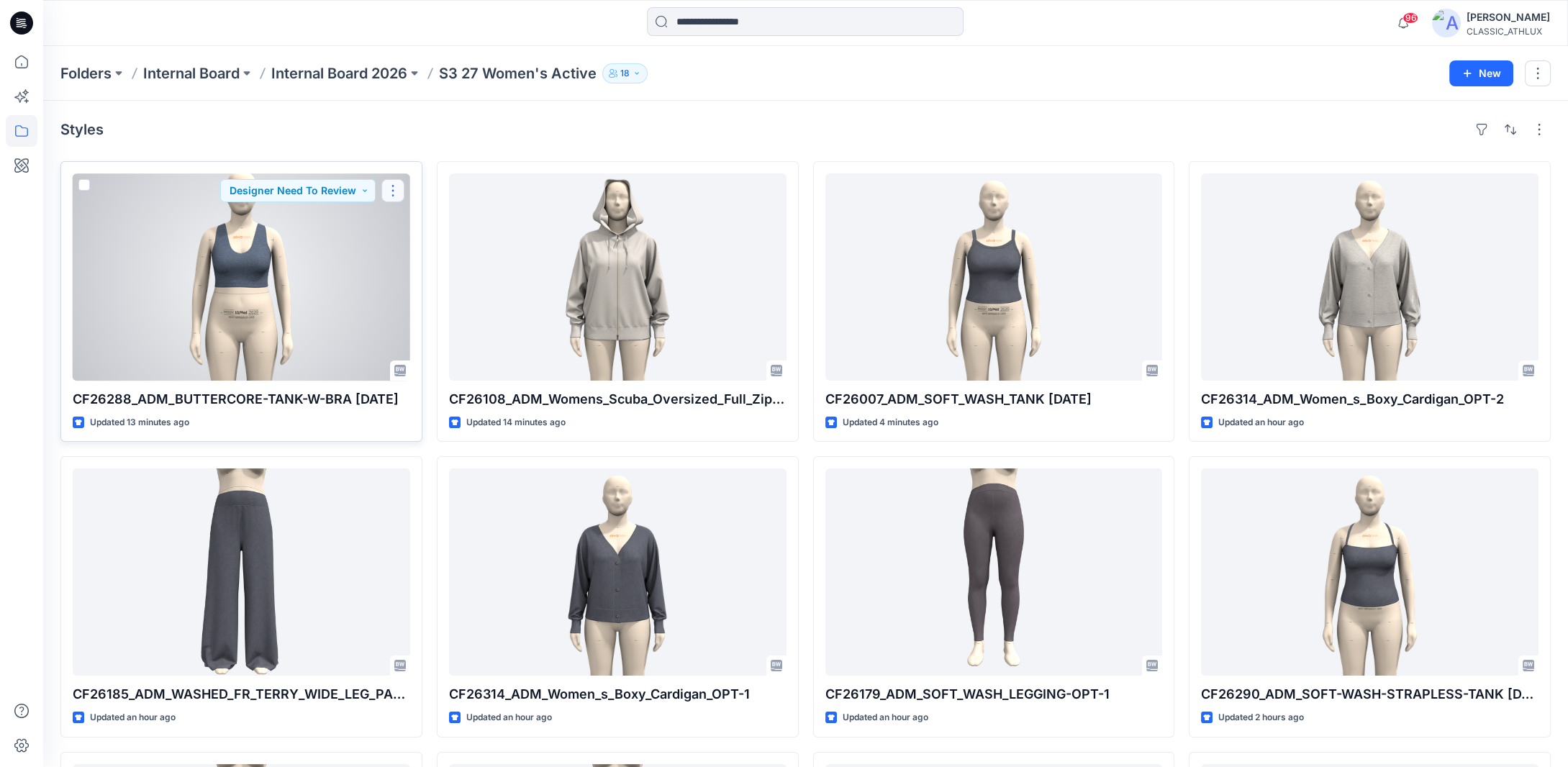
click at [385, 189] on button "button" at bounding box center [392, 190] width 23 height 23
click at [395, 193] on button "button" at bounding box center [392, 190] width 23 height 23
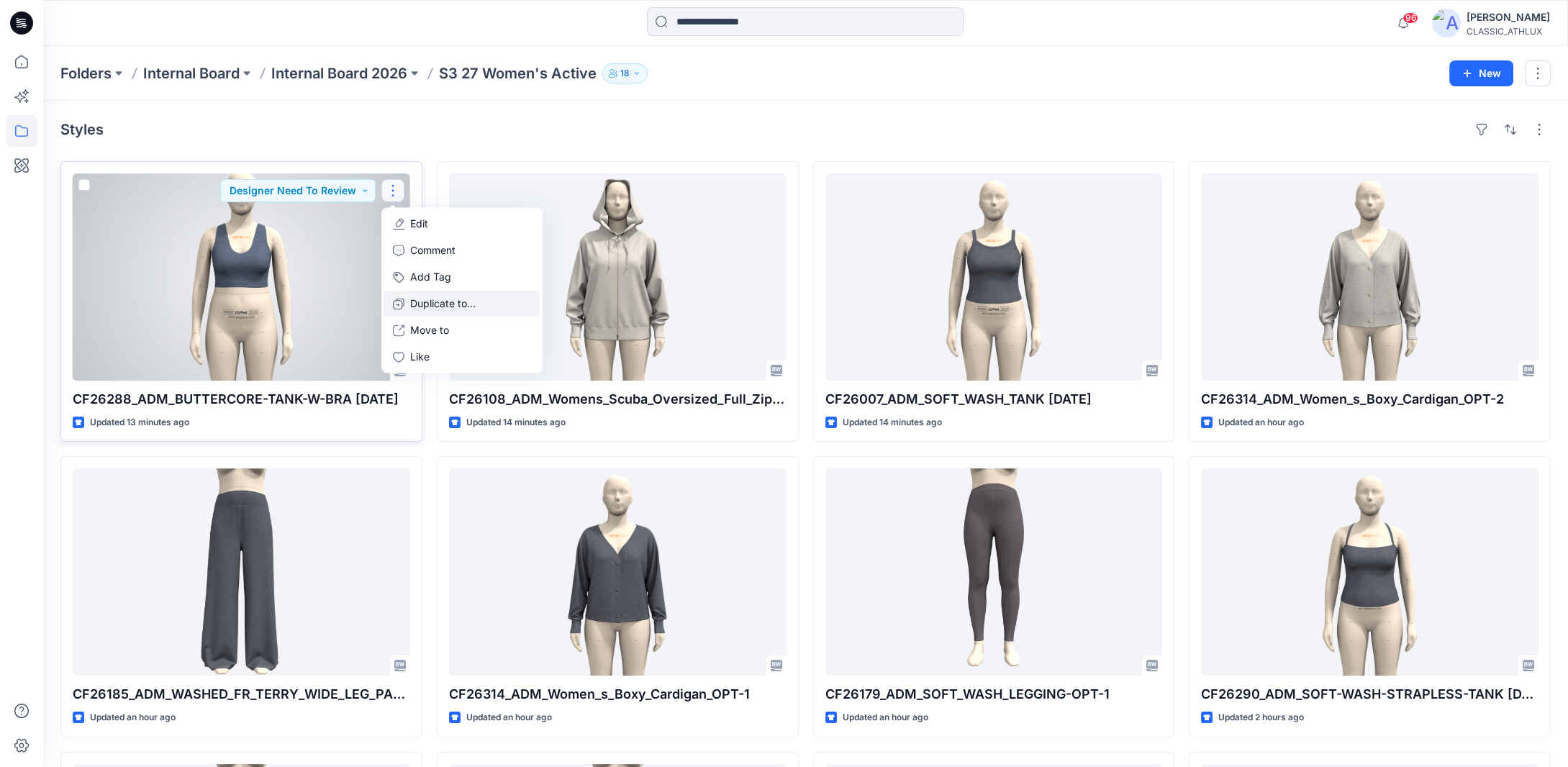
click at [436, 304] on p "Duplicate to..." at bounding box center [442, 303] width 66 height 15
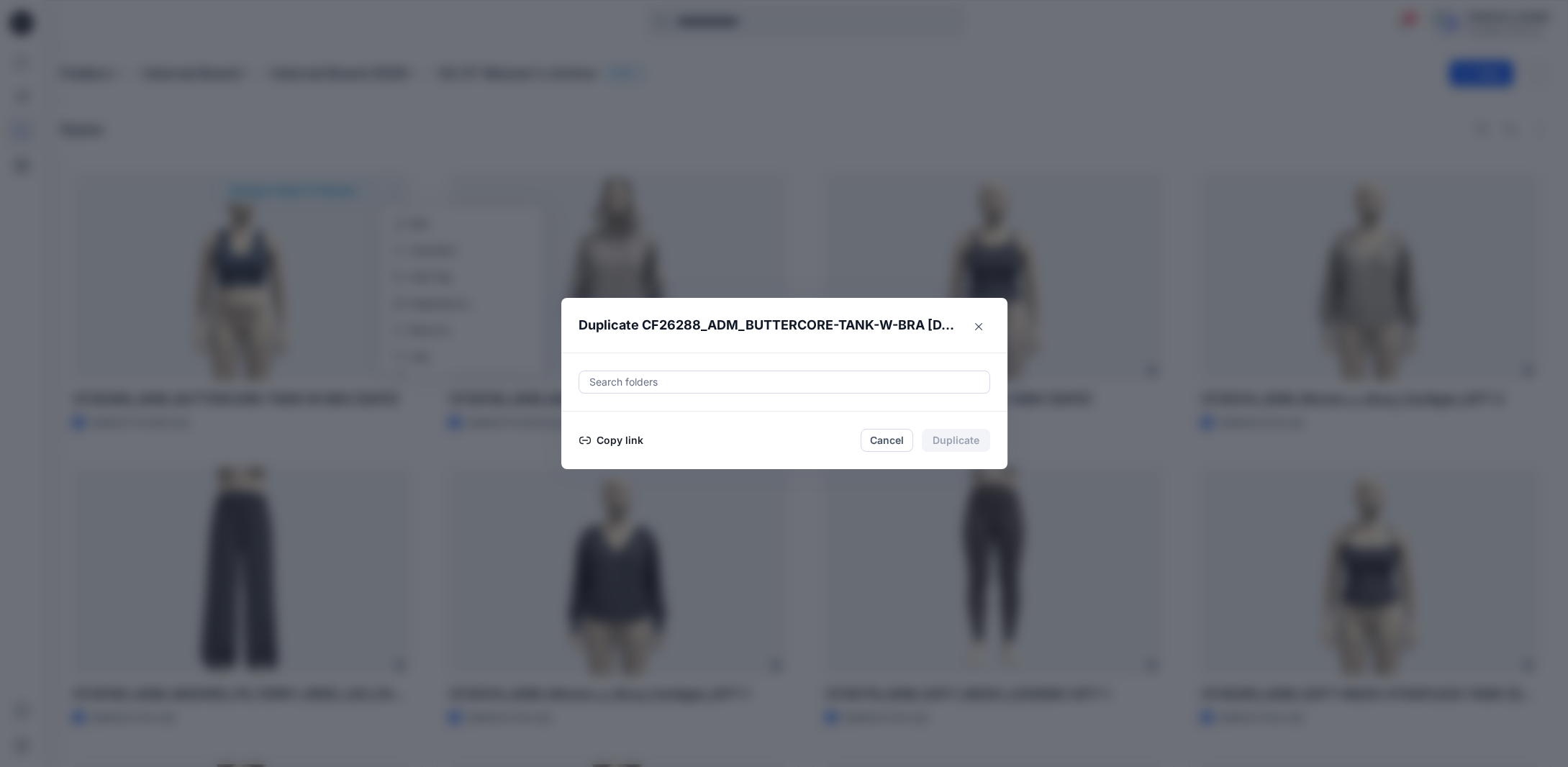
click at [608, 438] on button "Copy link" at bounding box center [611, 441] width 66 height 18
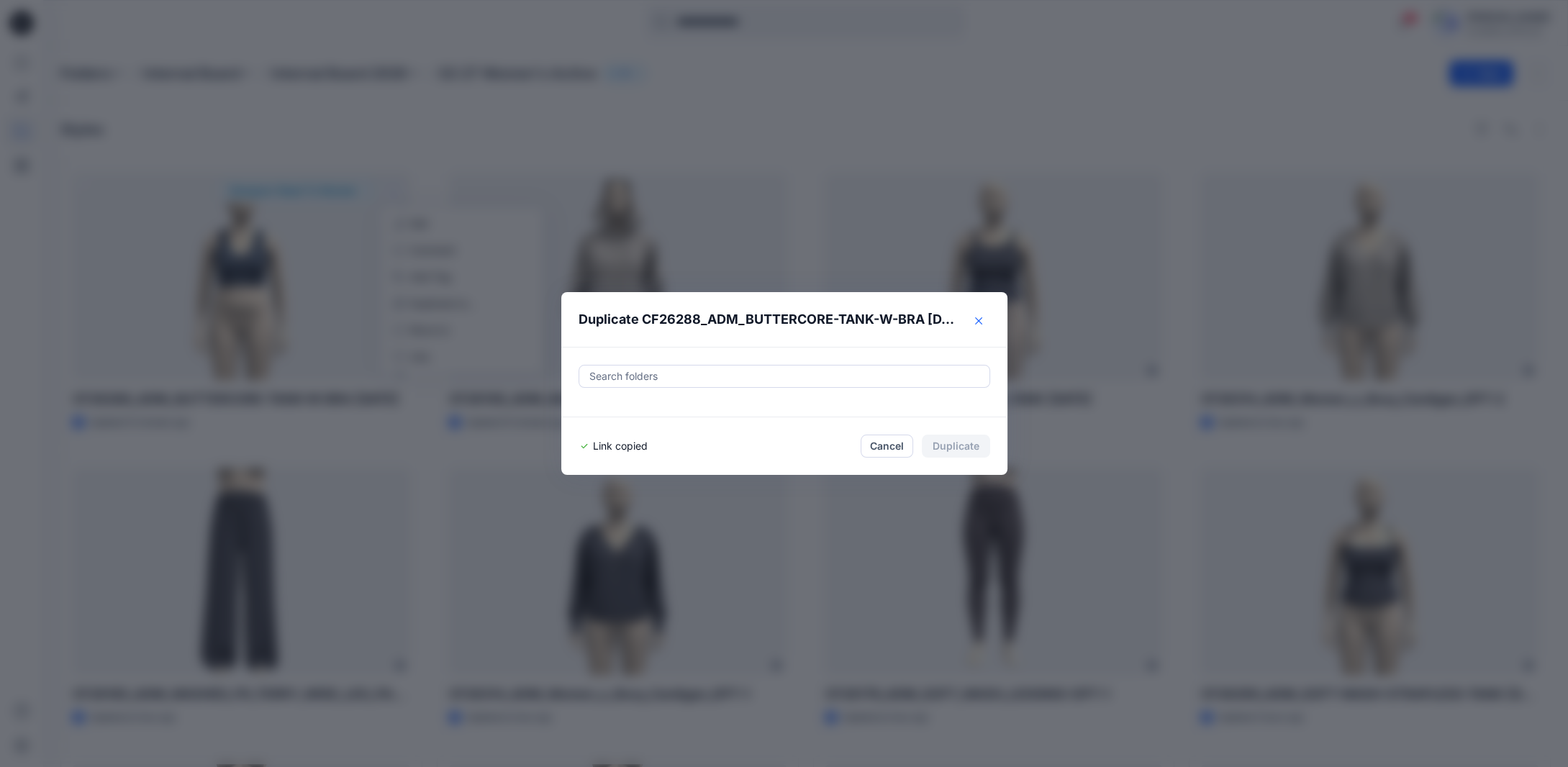
click at [989, 320] on button "Close" at bounding box center [978, 321] width 23 height 23
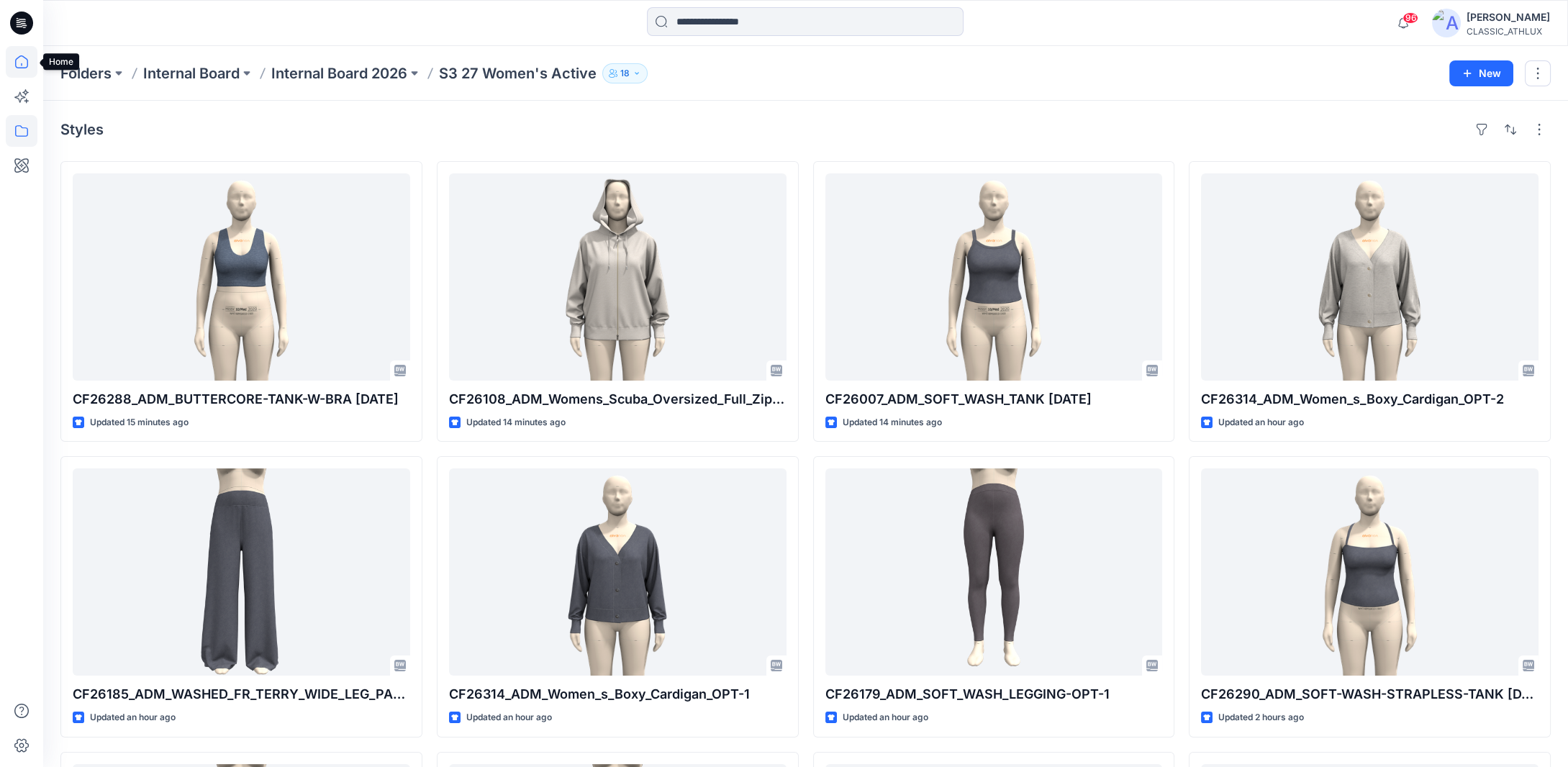
click at [31, 66] on icon at bounding box center [22, 62] width 31 height 31
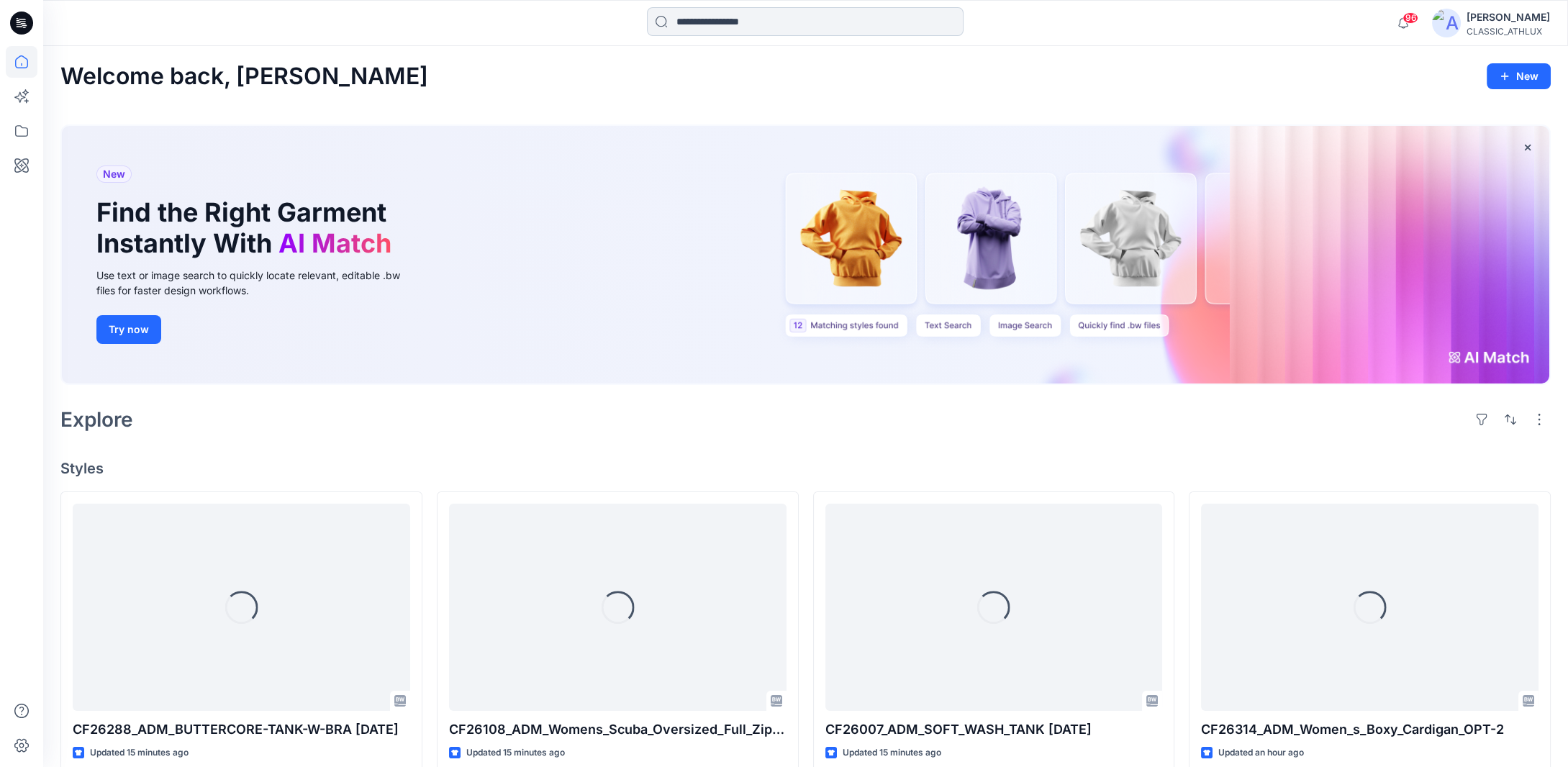
click at [698, 20] on input at bounding box center [805, 21] width 317 height 29
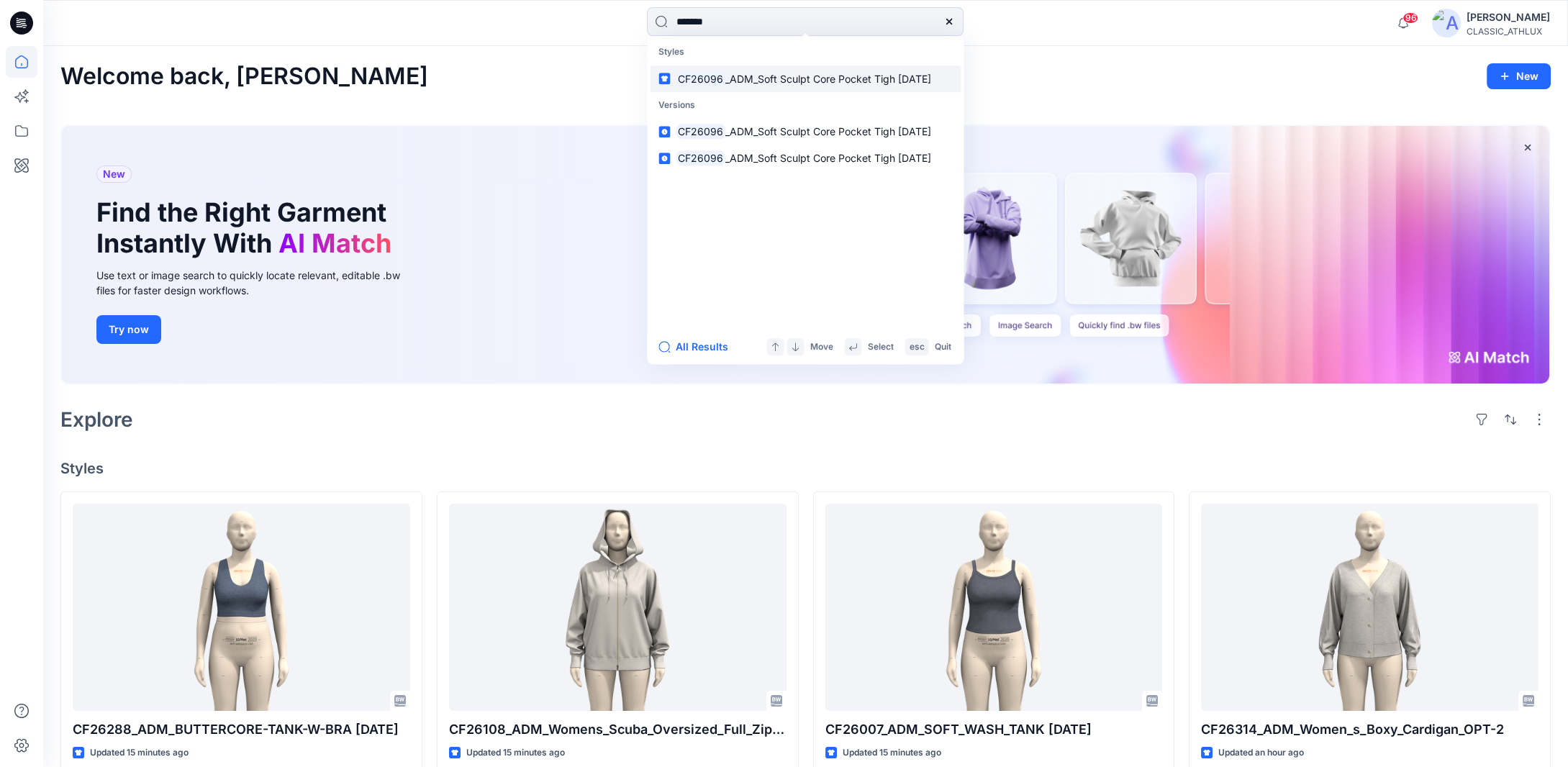
type input "*******"
click at [799, 83] on span "_ADM_Soft Sculpt Core Pocket Tigh [DATE]" at bounding box center [828, 79] width 205 height 12
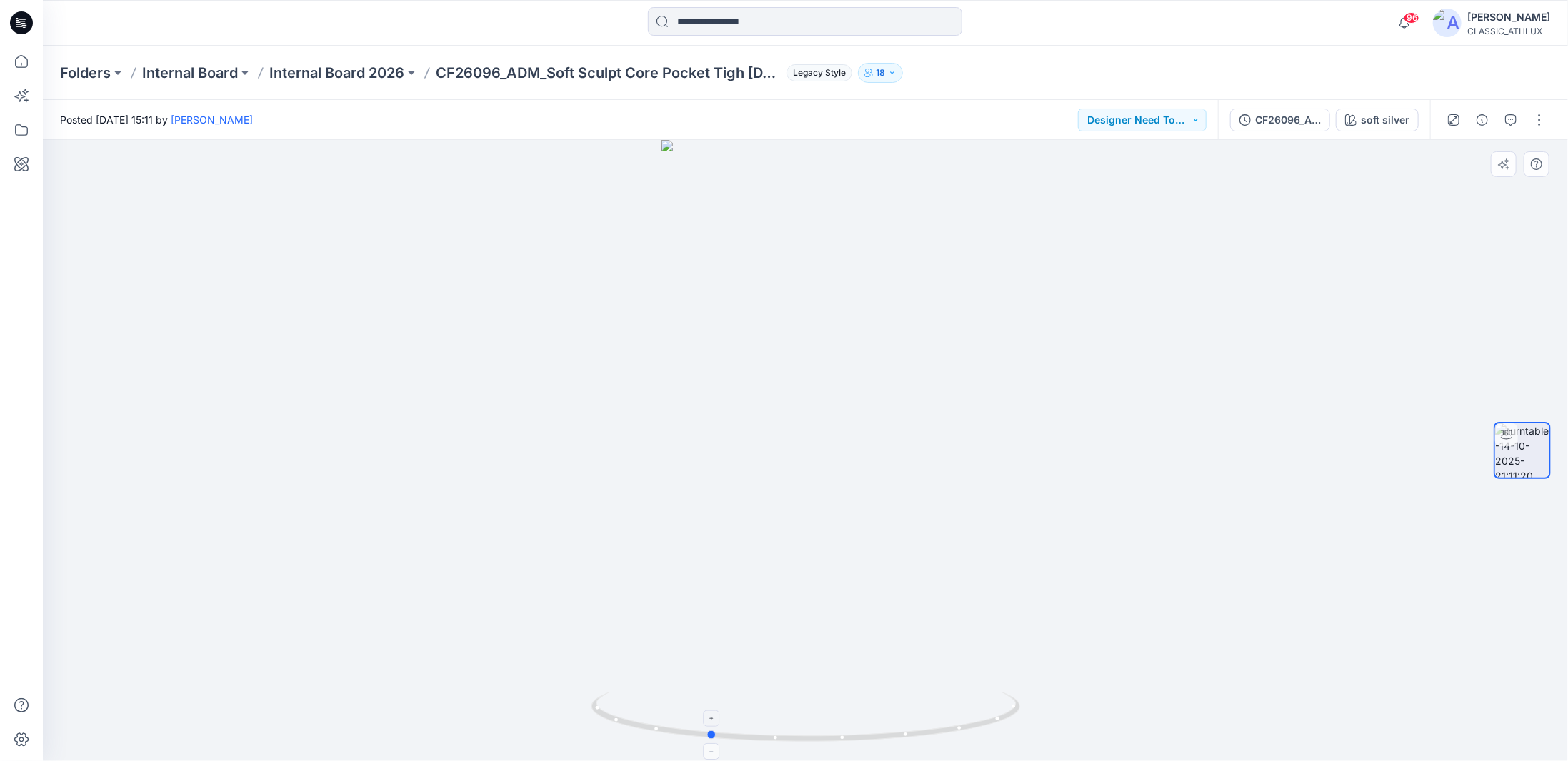
drag, startPoint x: 983, startPoint y: 729, endPoint x: 886, endPoint y: 727, distance: 97.0
click at [886, 727] on icon at bounding box center [807, 718] width 432 height 54
click at [1535, 121] on button "button" at bounding box center [1539, 119] width 22 height 22
click at [1450, 230] on p "Duplicate to..." at bounding box center [1471, 232] width 65 height 15
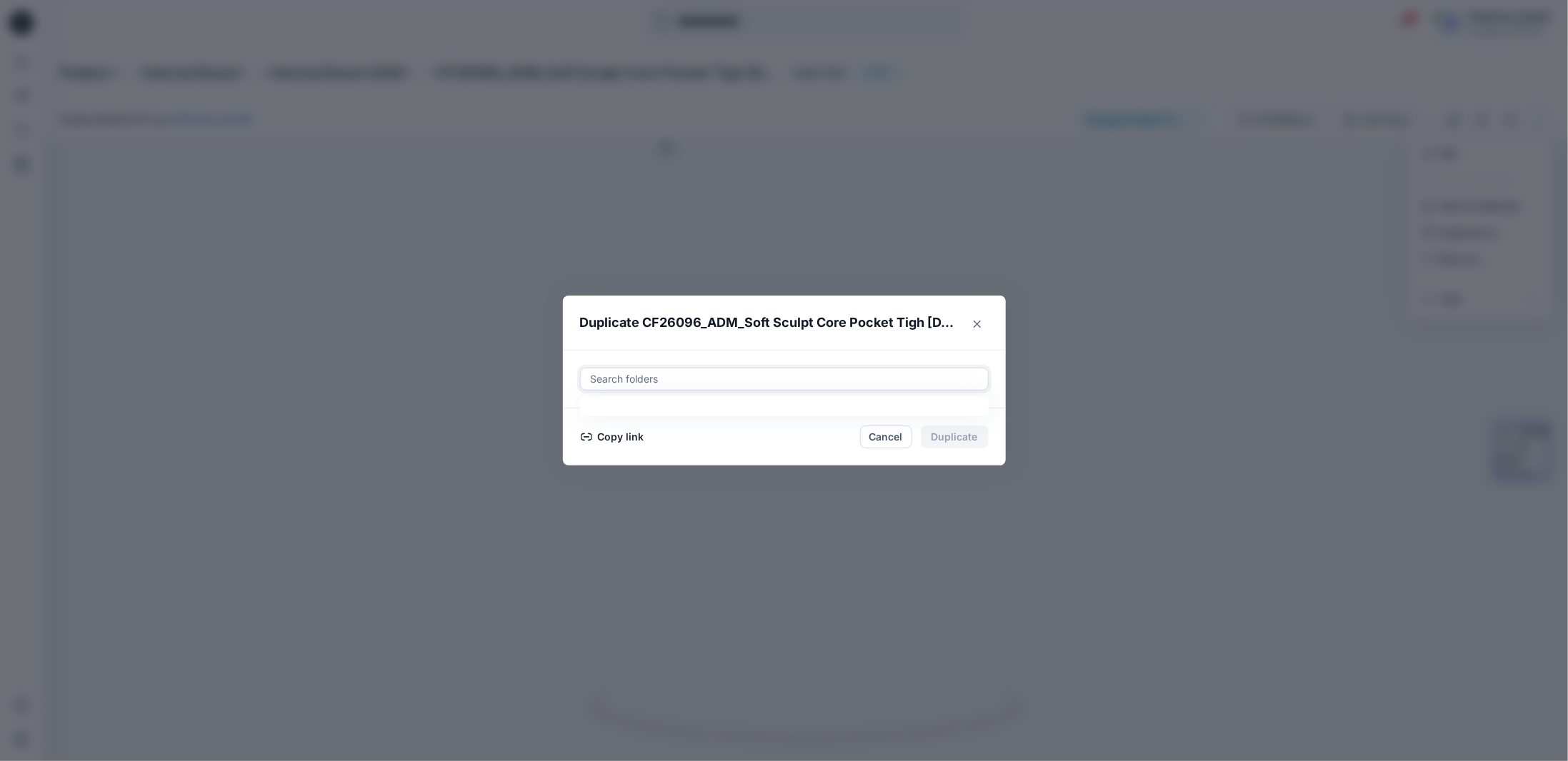
click at [696, 380] on div at bounding box center [784, 380] width 390 height 18
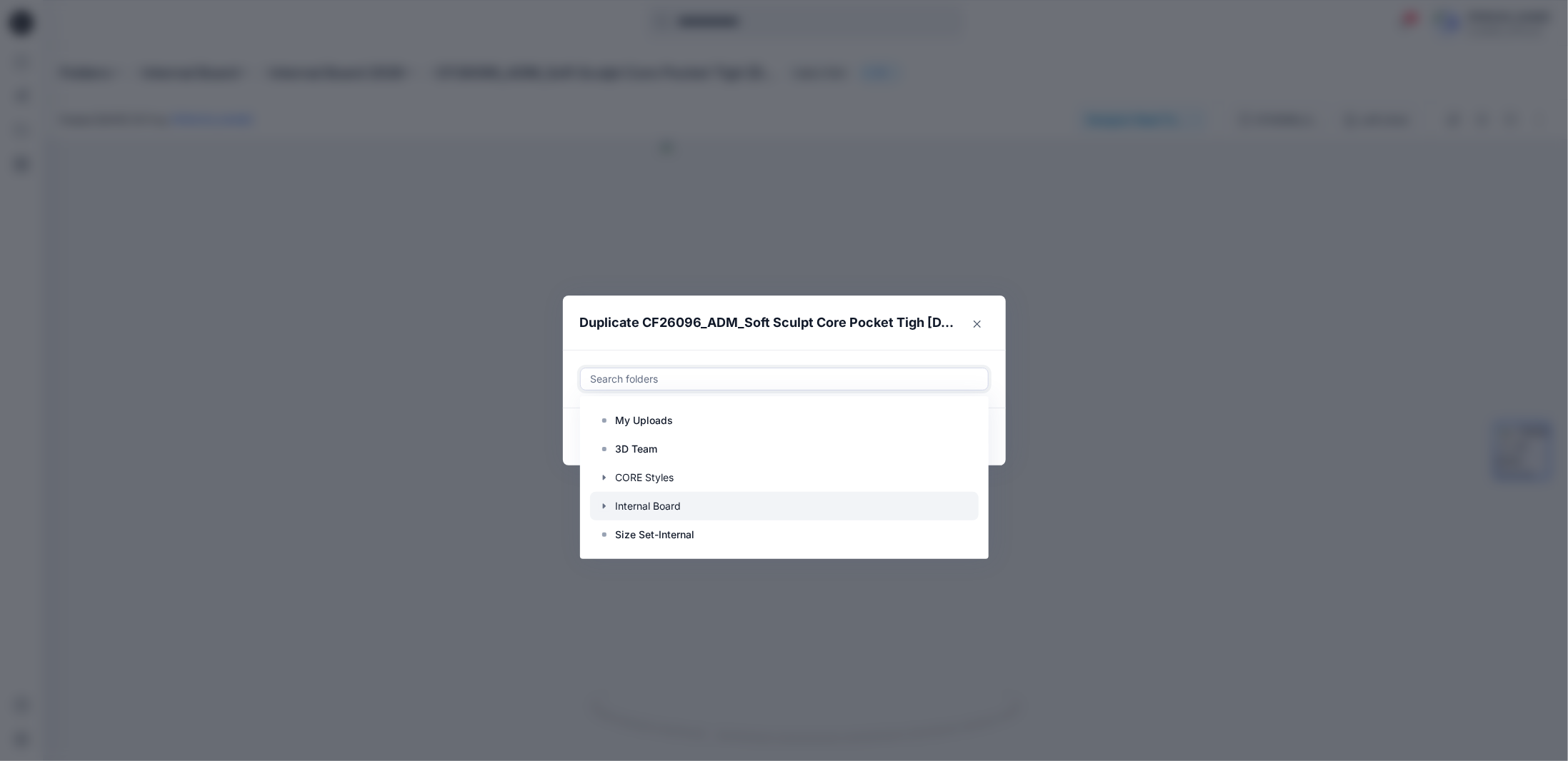
click at [606, 508] on icon "button" at bounding box center [604, 506] width 12 height 12
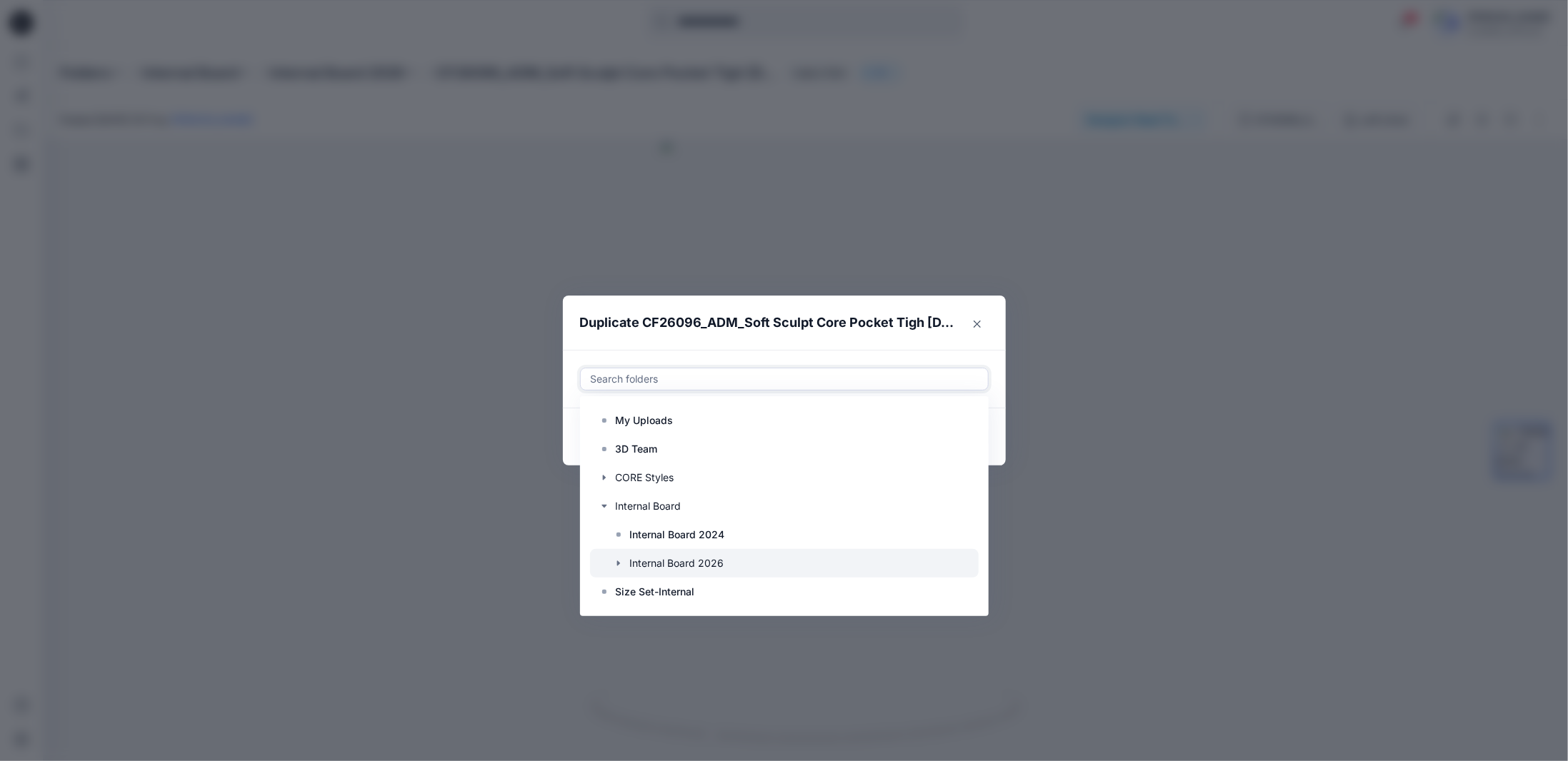
click at [687, 566] on div at bounding box center [784, 563] width 388 height 28
click at [619, 564] on icon "button" at bounding box center [619, 564] width 12 height 12
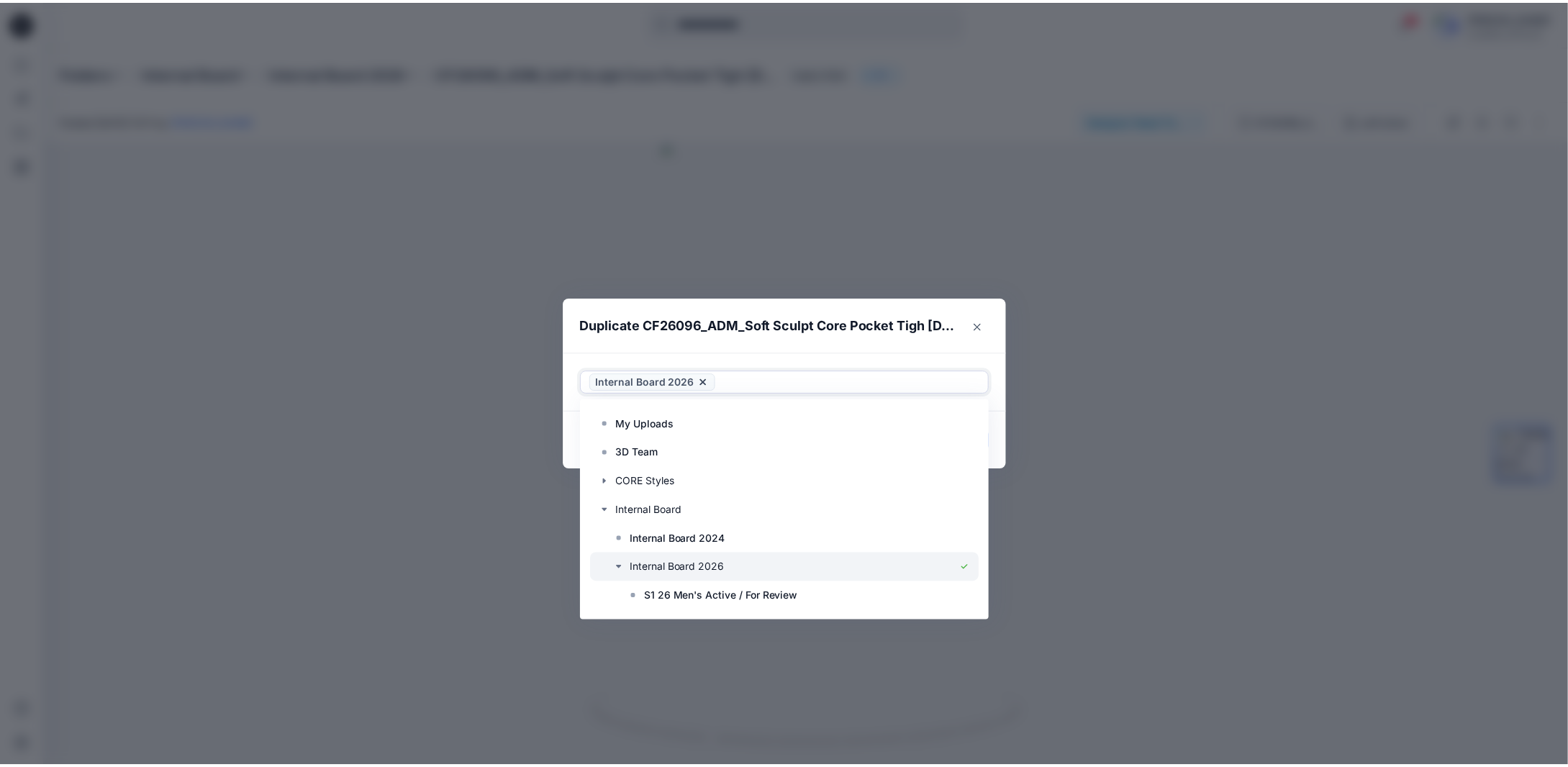
scroll to position [87, 0]
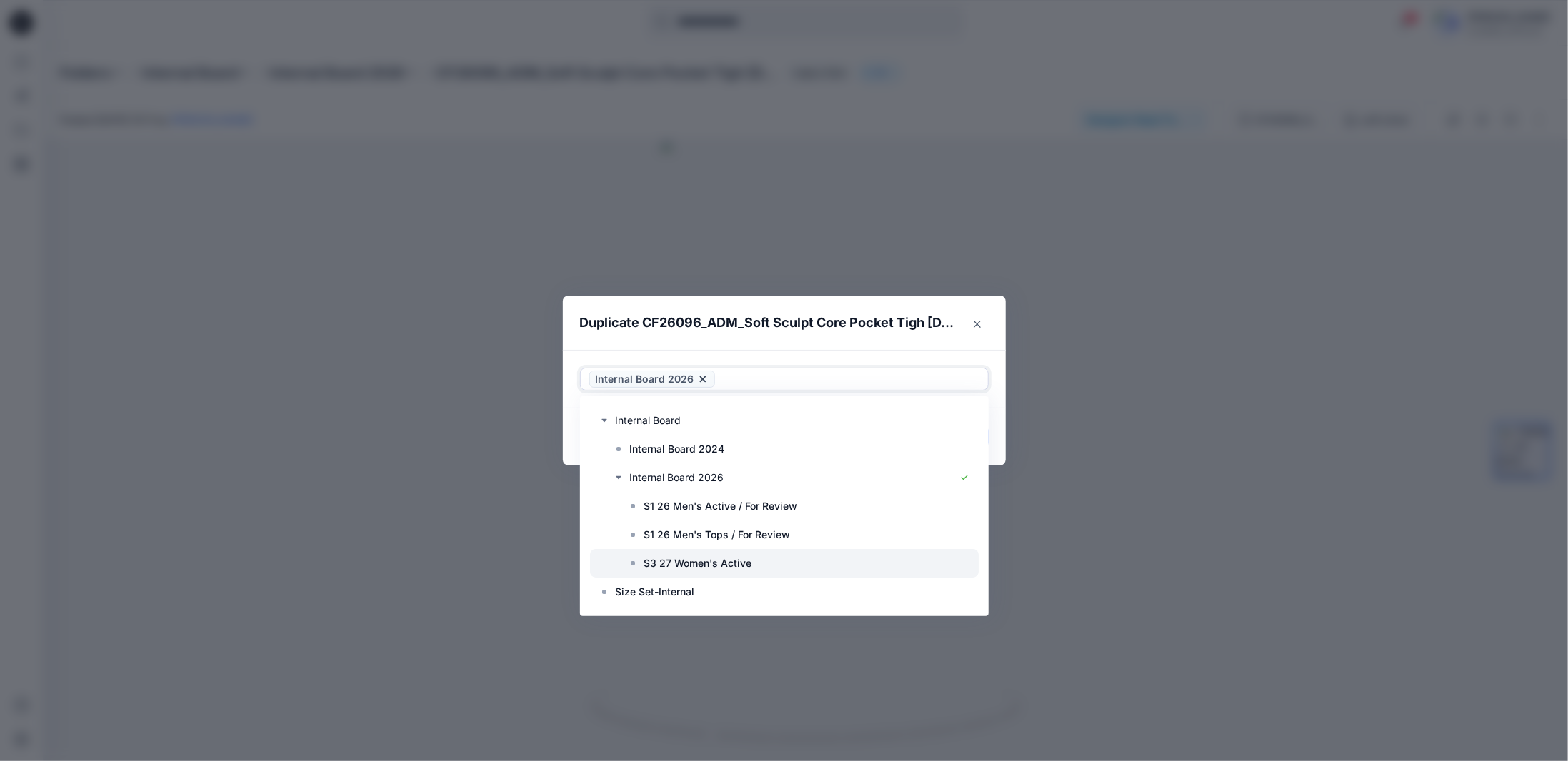
click at [667, 563] on p "S3 27 Women's Active" at bounding box center [698, 564] width 108 height 18
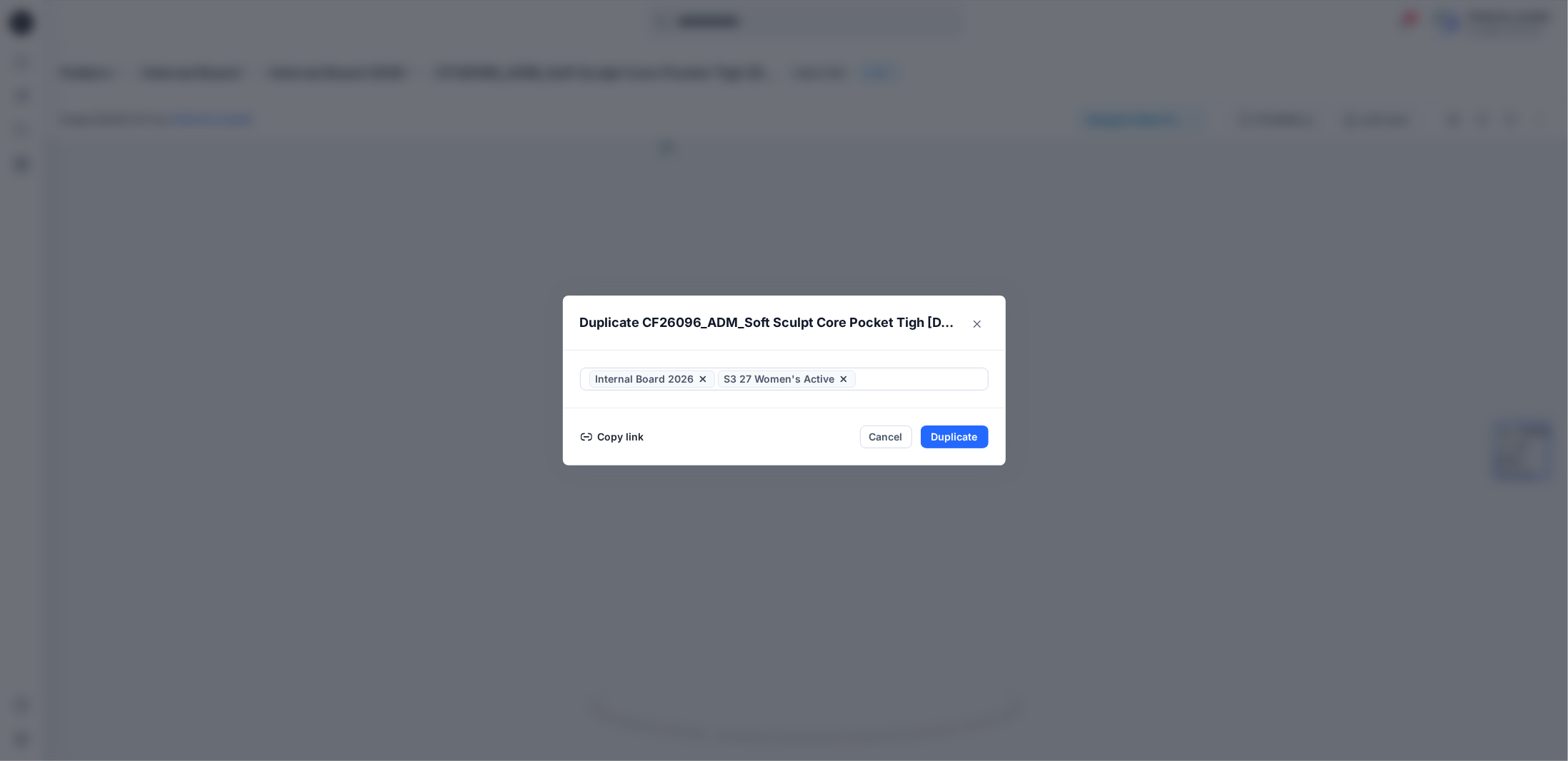
click at [995, 461] on footer "Copy link Cancel Duplicate" at bounding box center [784, 437] width 443 height 58
click at [963, 431] on button "Duplicate" at bounding box center [955, 436] width 68 height 22
click at [953, 436] on button "Close" at bounding box center [966, 436] width 47 height 22
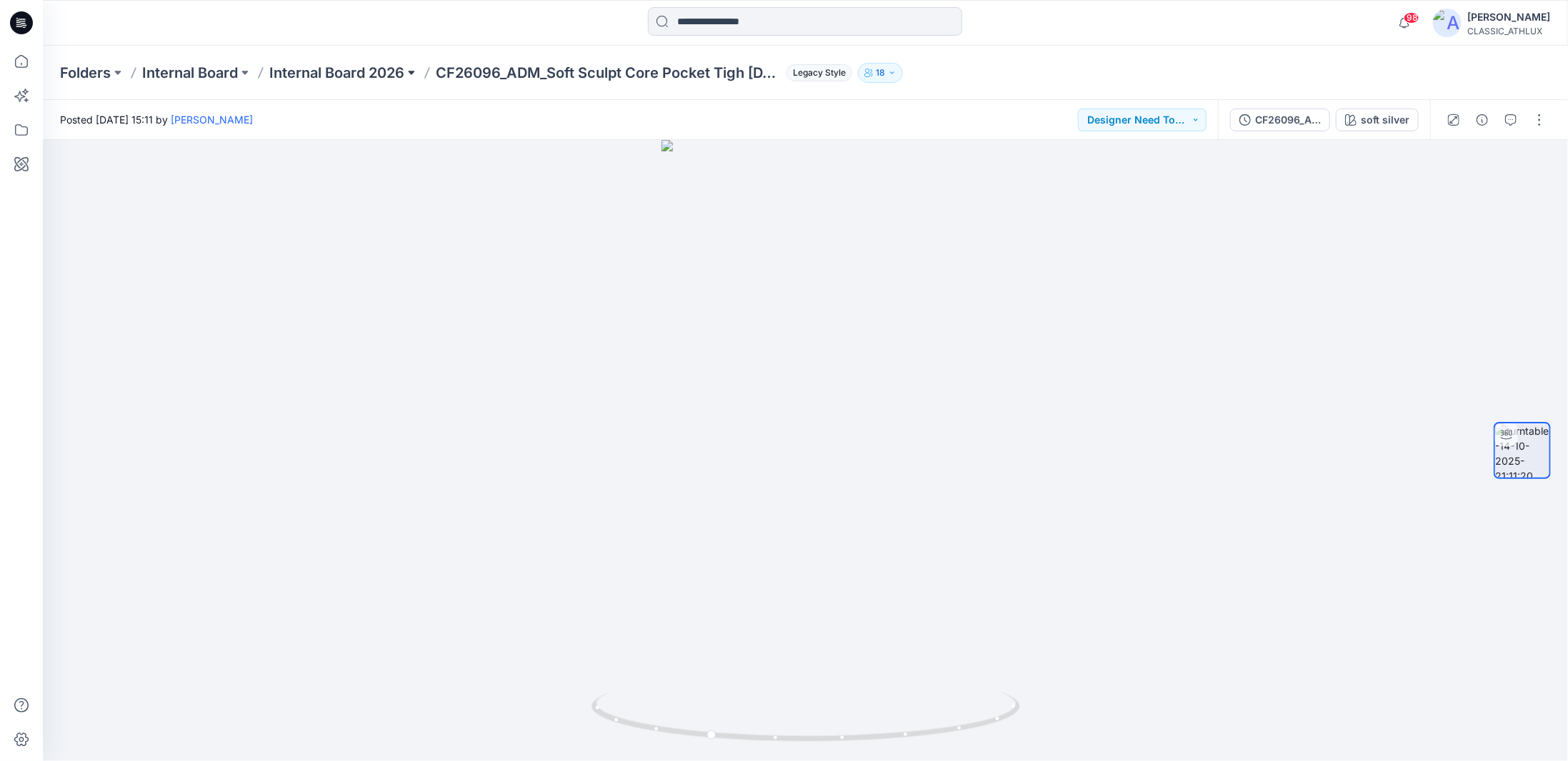
click at [412, 71] on button at bounding box center [411, 72] width 15 height 20
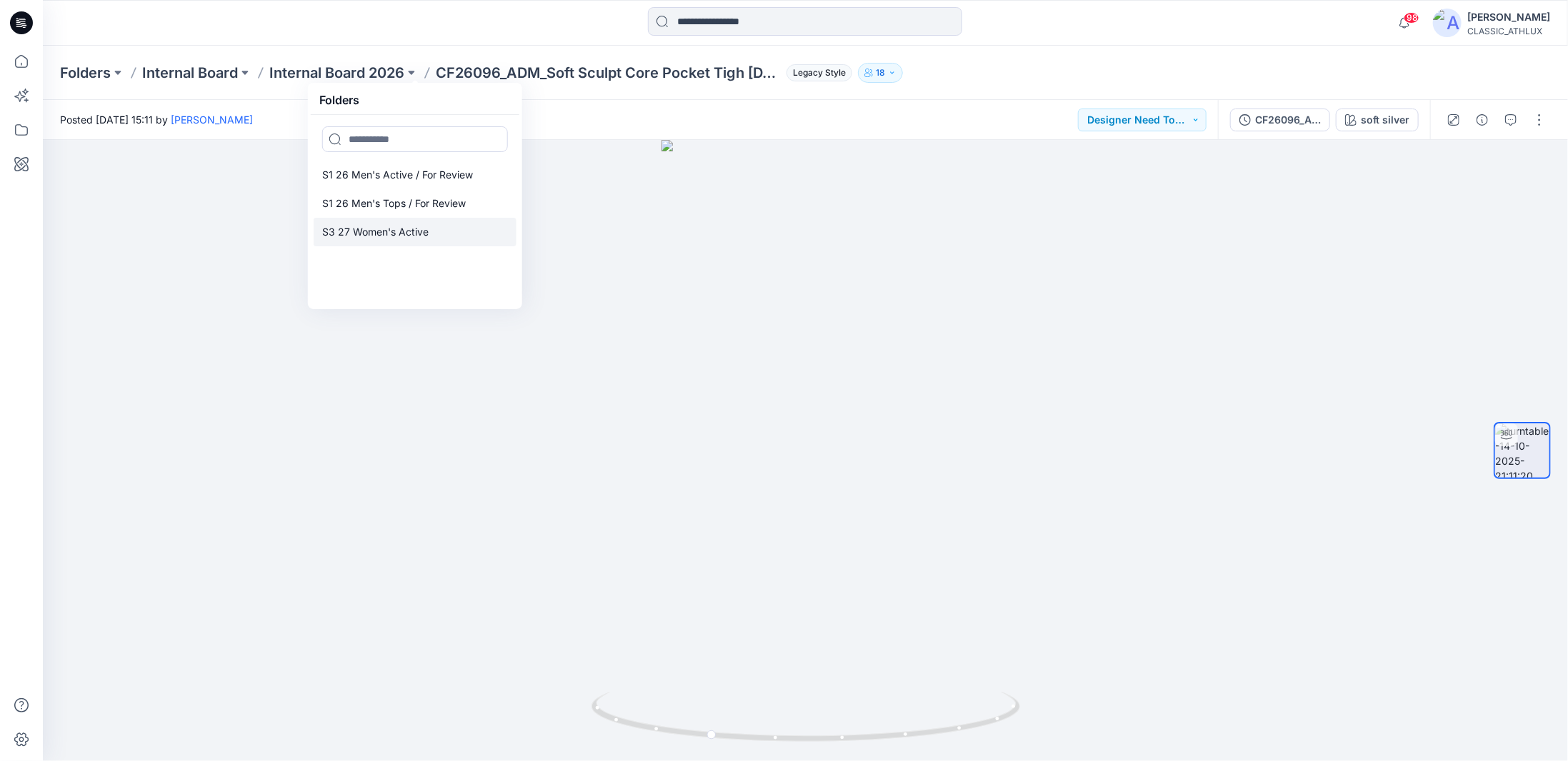
click at [412, 236] on p "S3 27 Women's Active" at bounding box center [375, 232] width 106 height 18
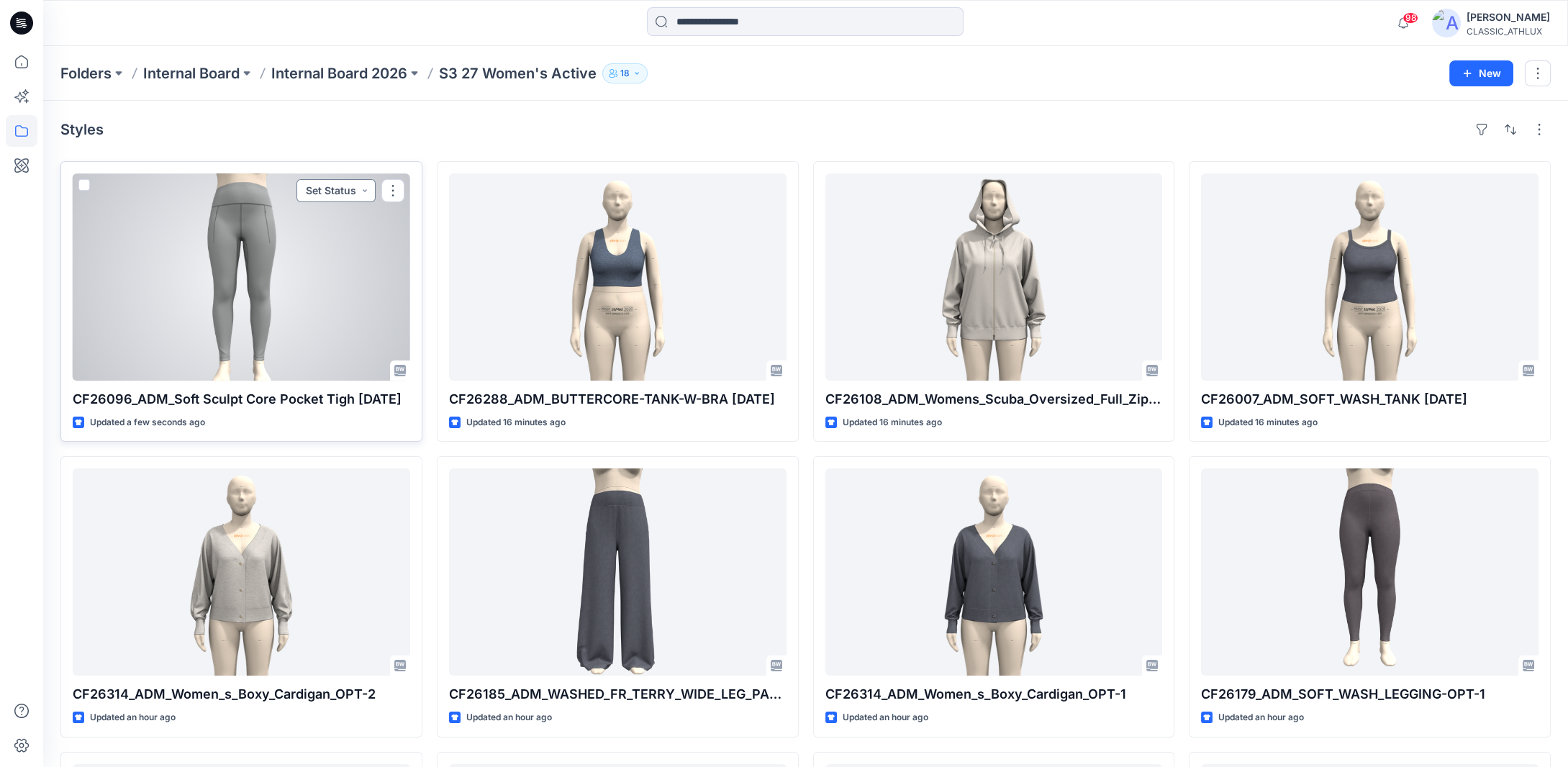
click at [366, 191] on button "Set Status" at bounding box center [336, 190] width 80 height 23
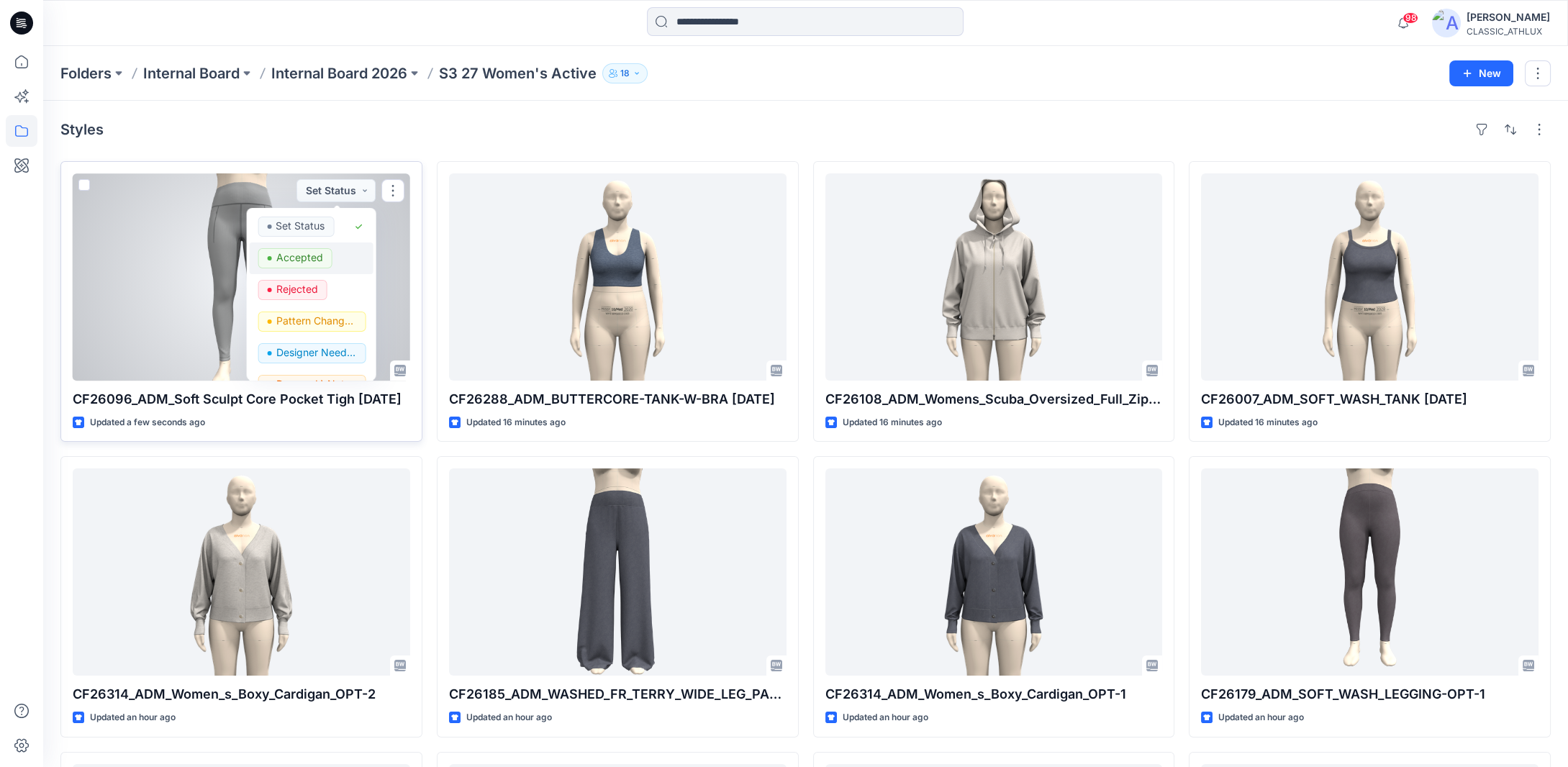
click at [315, 254] on p "Accepted" at bounding box center [299, 258] width 47 height 19
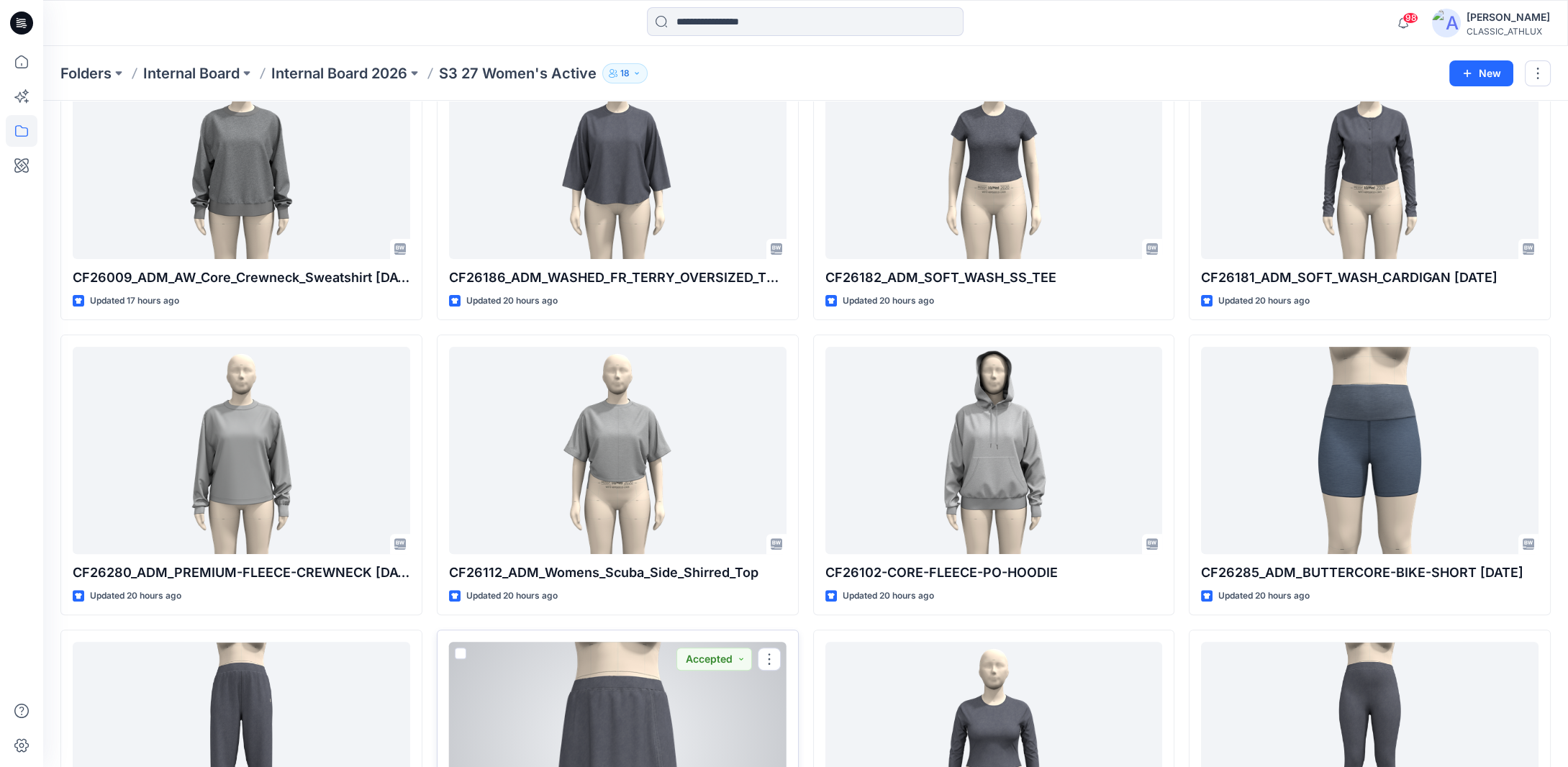
scroll to position [1080, 0]
